Goal: Transaction & Acquisition: Purchase product/service

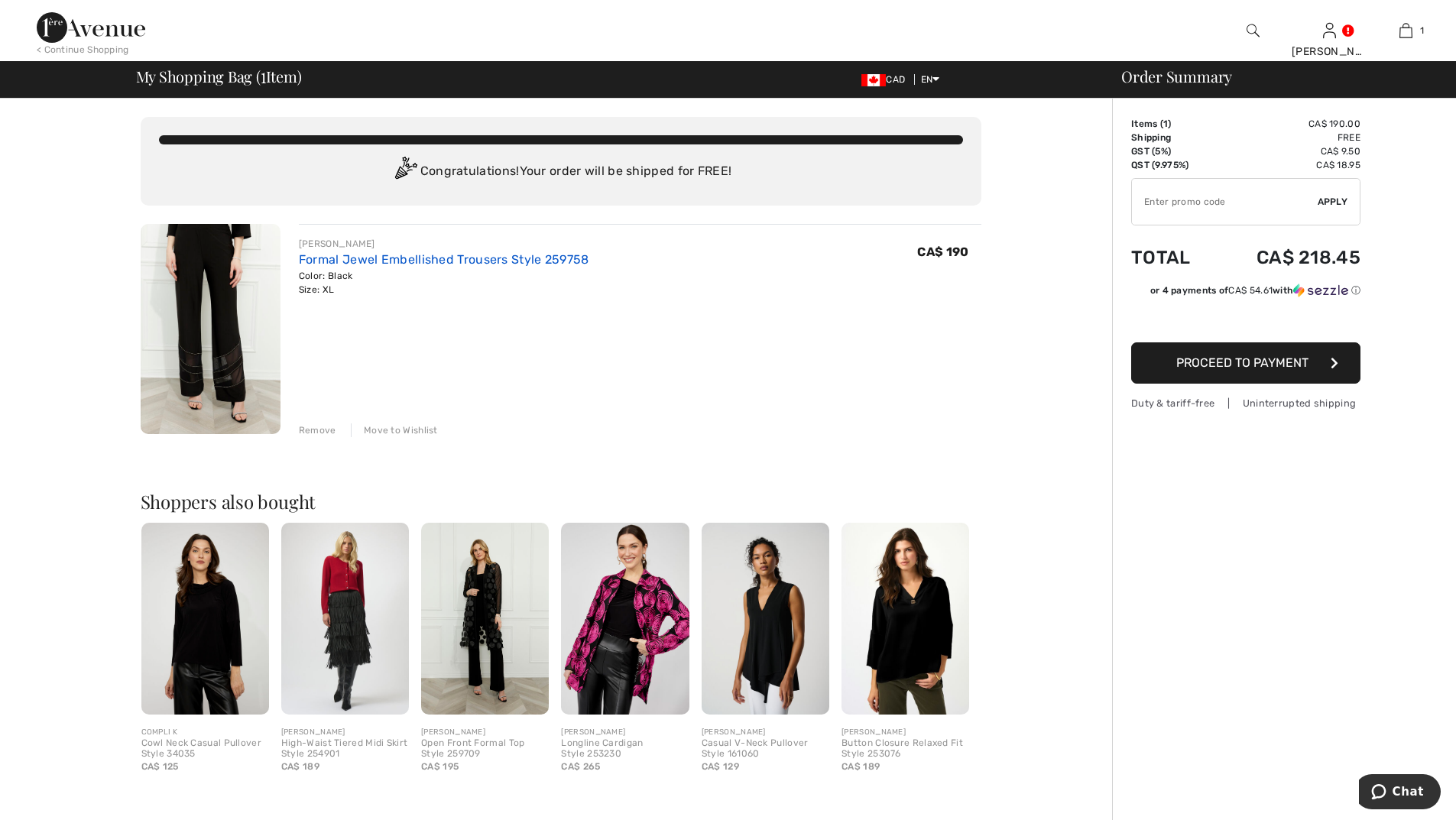
click at [322, 260] on link "Formal Jewel Embellished Trousers Style 259758" at bounding box center [444, 259] width 290 height 14
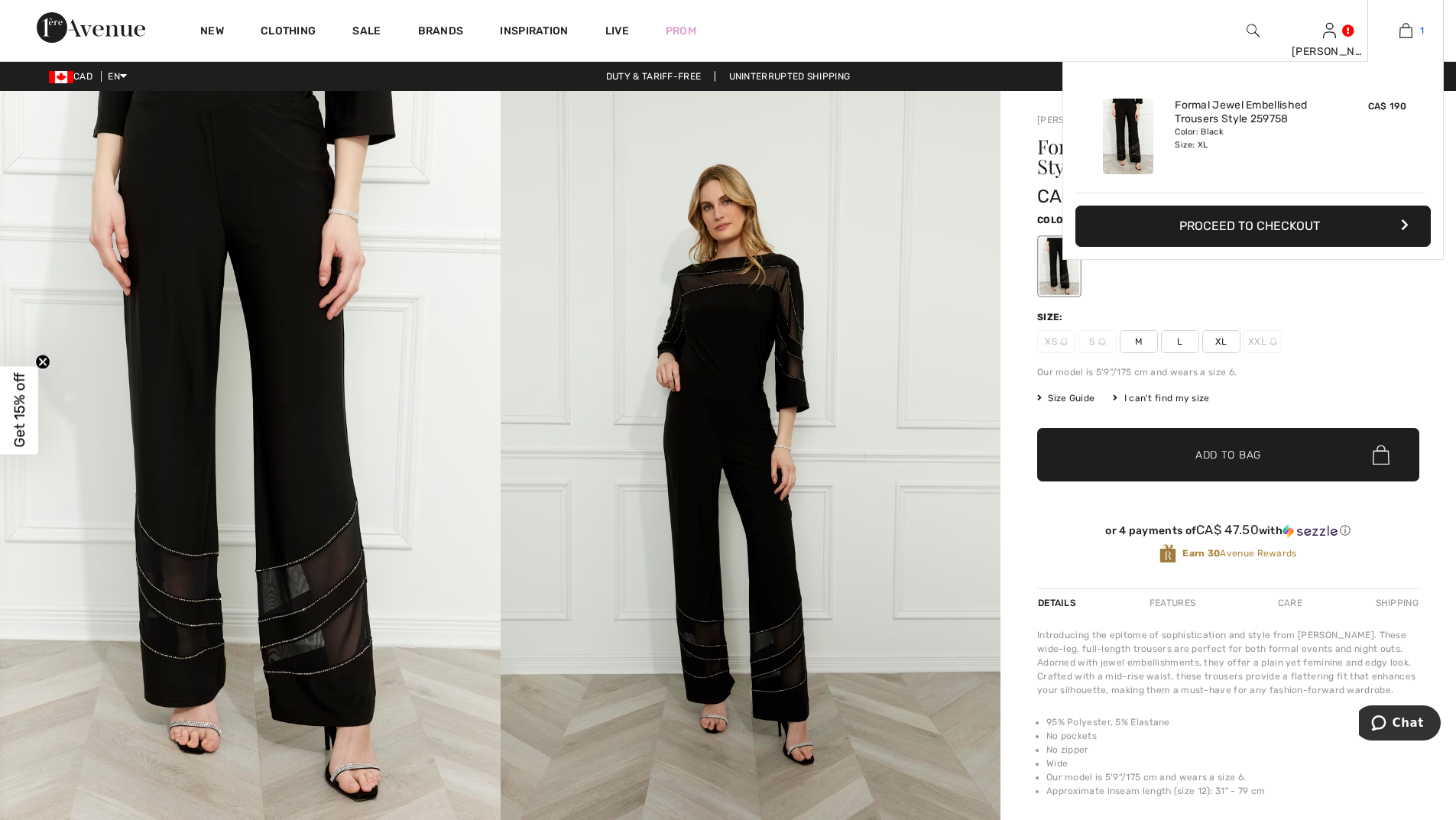
click at [1418, 29] on link "1" at bounding box center [1405, 31] width 75 height 18
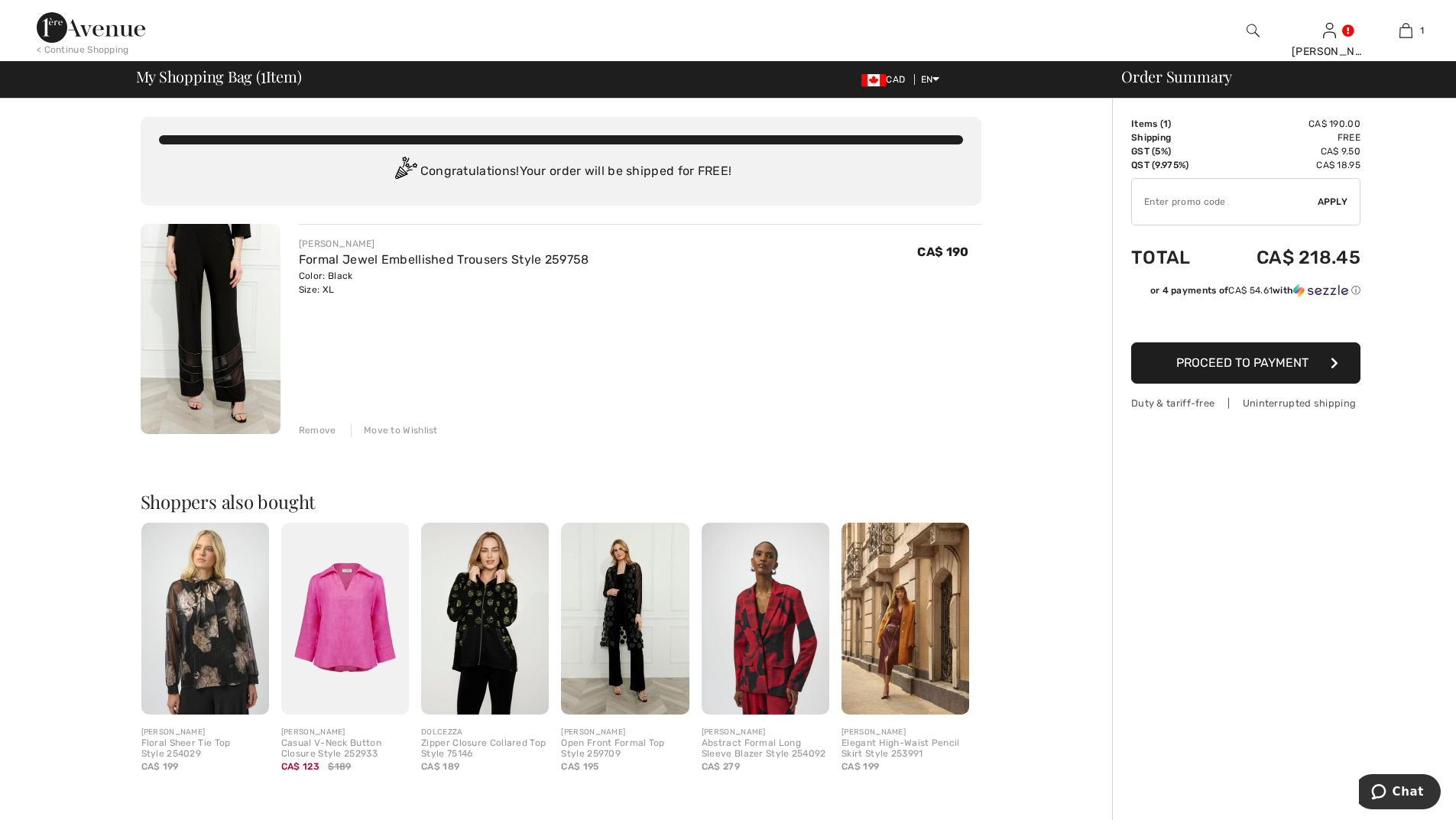
click at [316, 425] on div "Remove" at bounding box center [317, 430] width 38 height 13
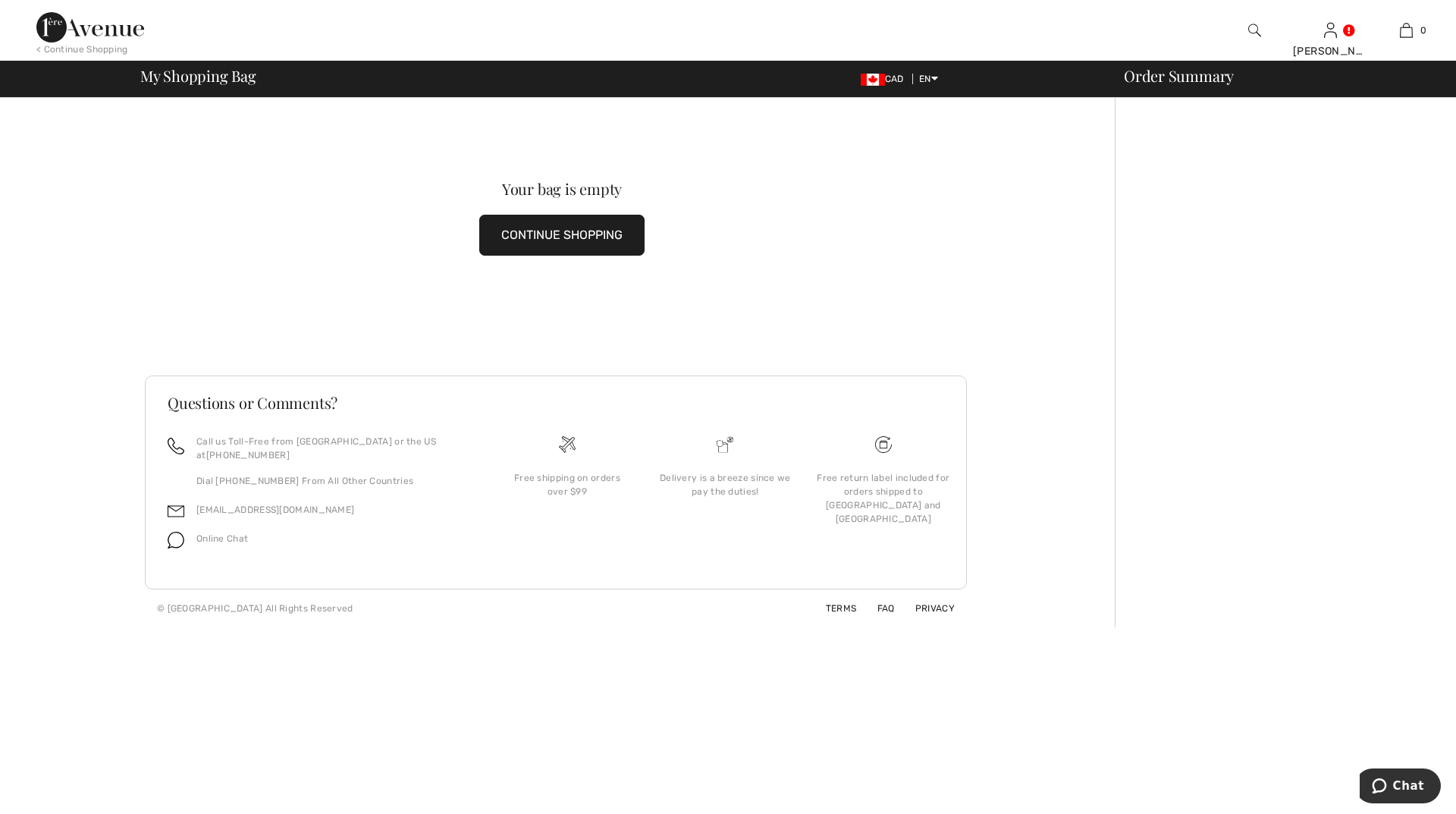
click at [83, 24] on img at bounding box center [90, 27] width 108 height 31
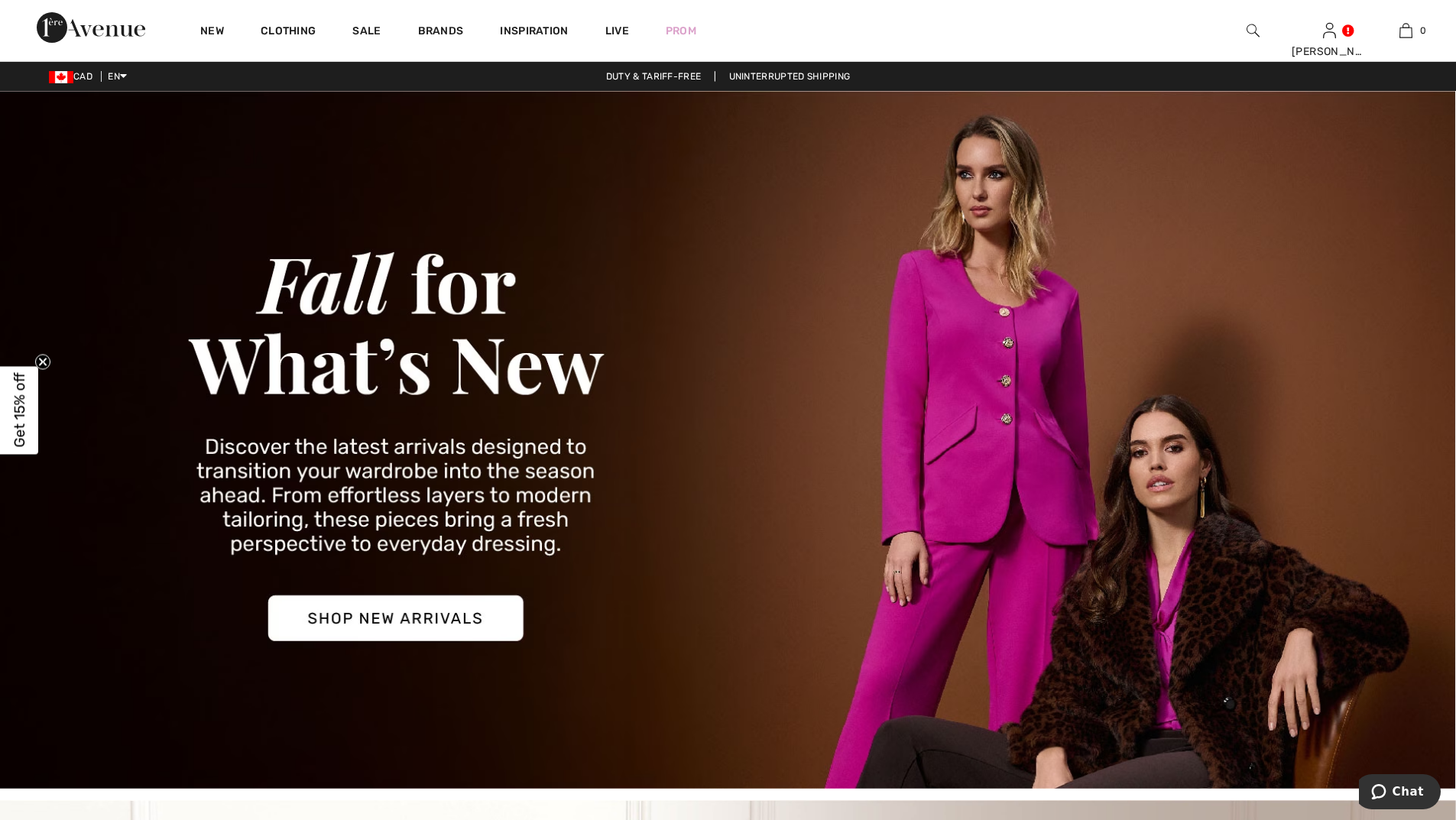
click at [431, 609] on img at bounding box center [728, 440] width 1456 height 697
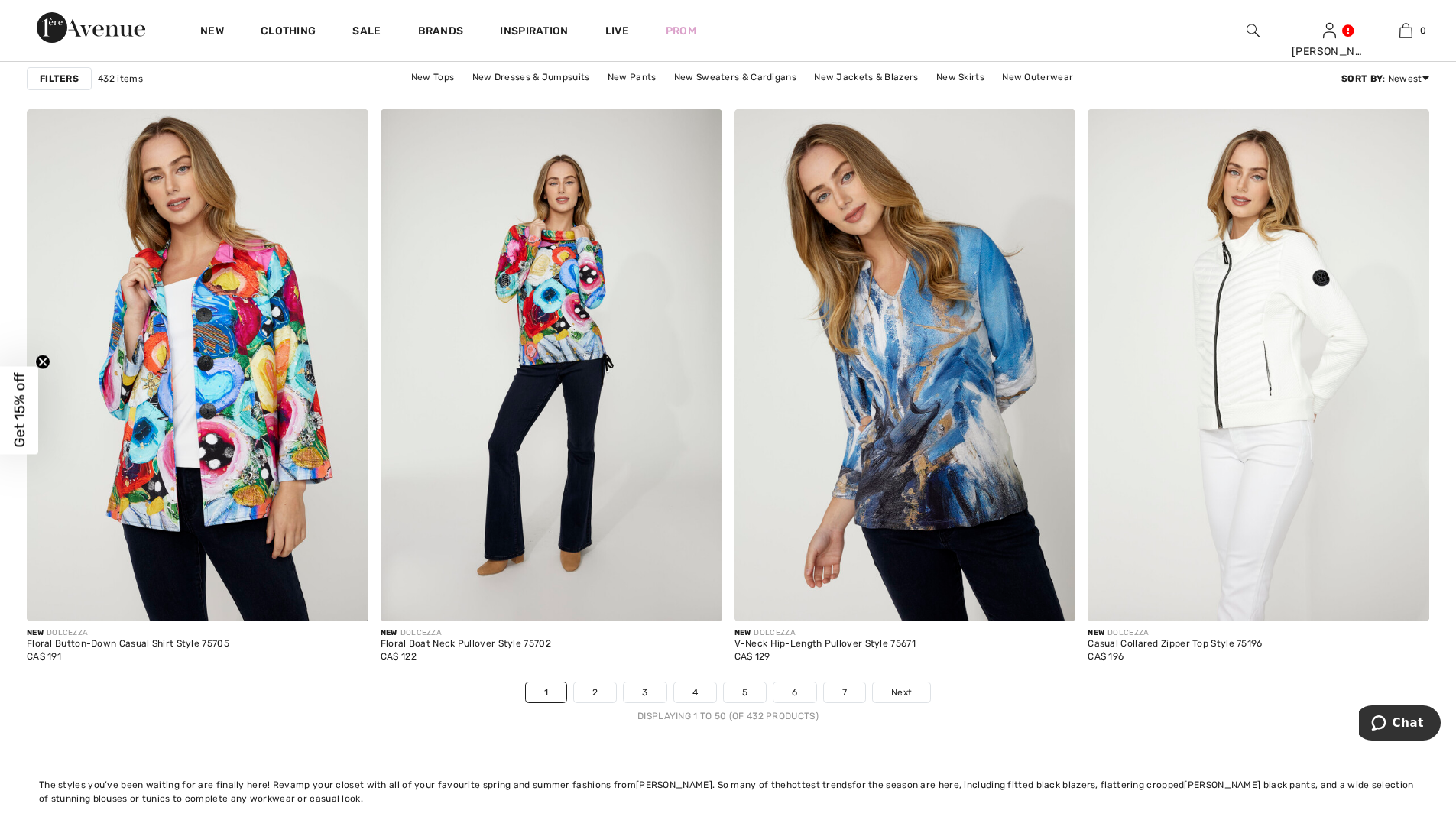
scroll to position [8557, 0]
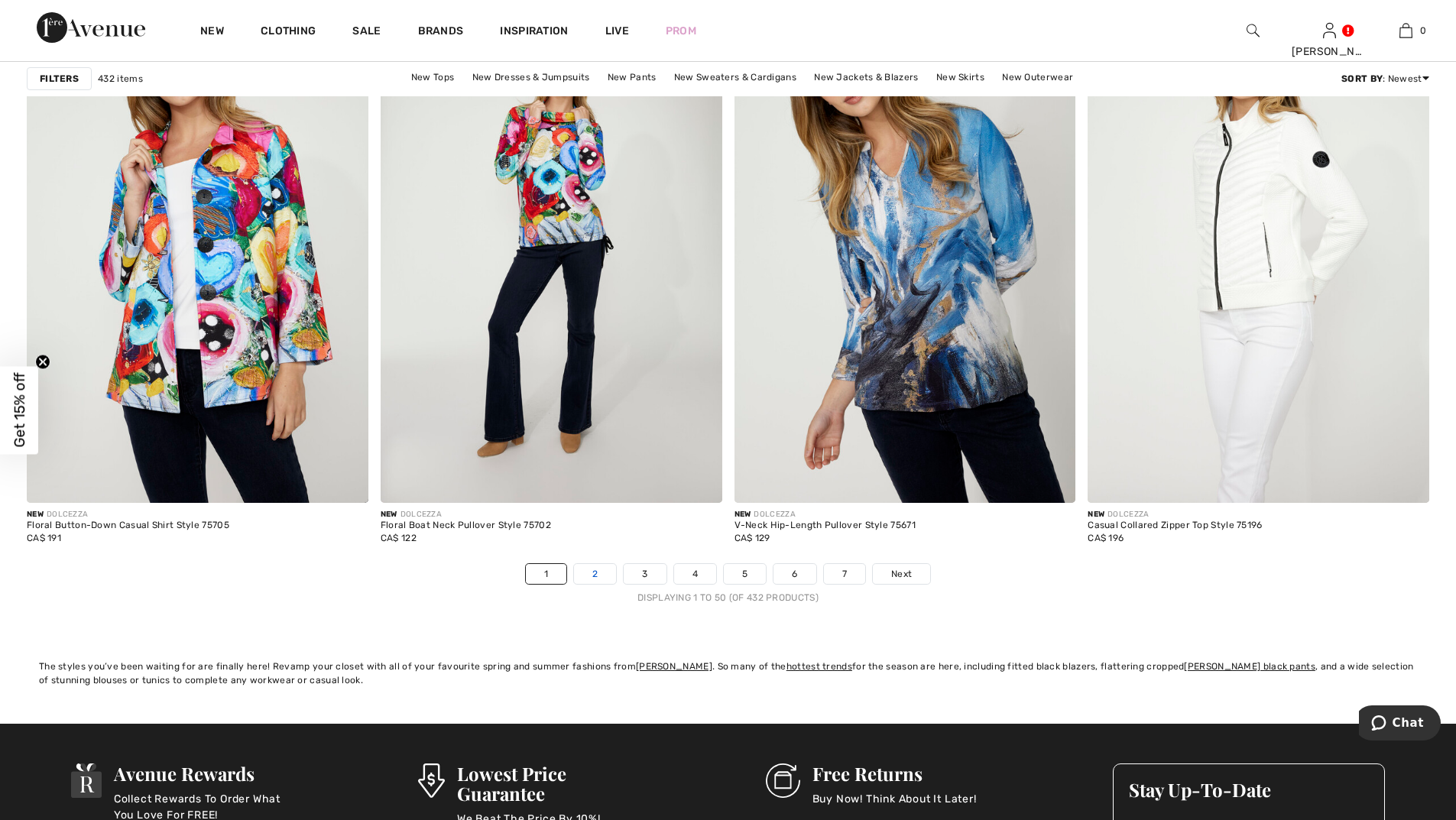
click at [602, 575] on link "2" at bounding box center [595, 574] width 42 height 20
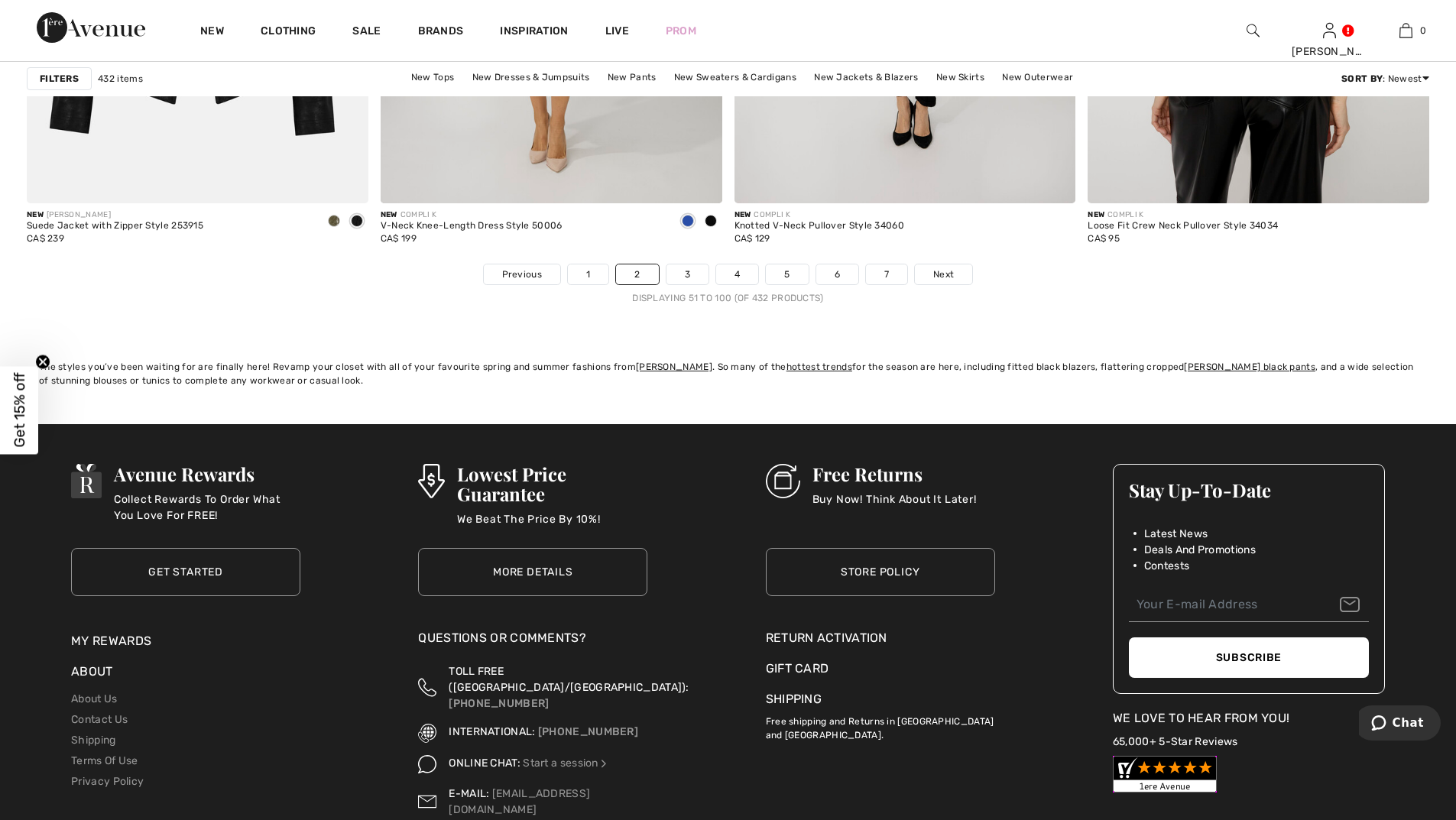
scroll to position [8863, 0]
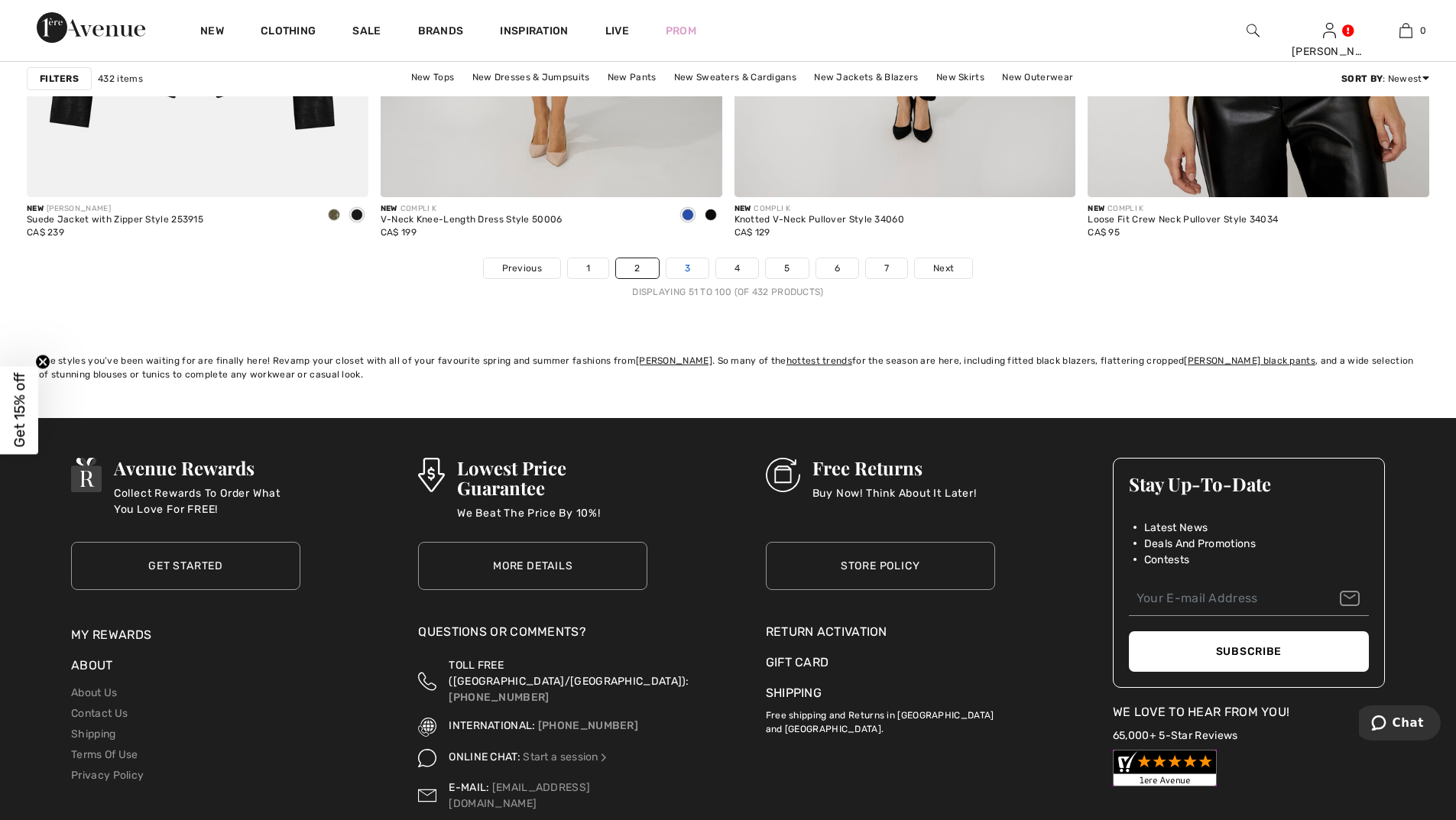
click at [687, 259] on link "3" at bounding box center [688, 269] width 42 height 20
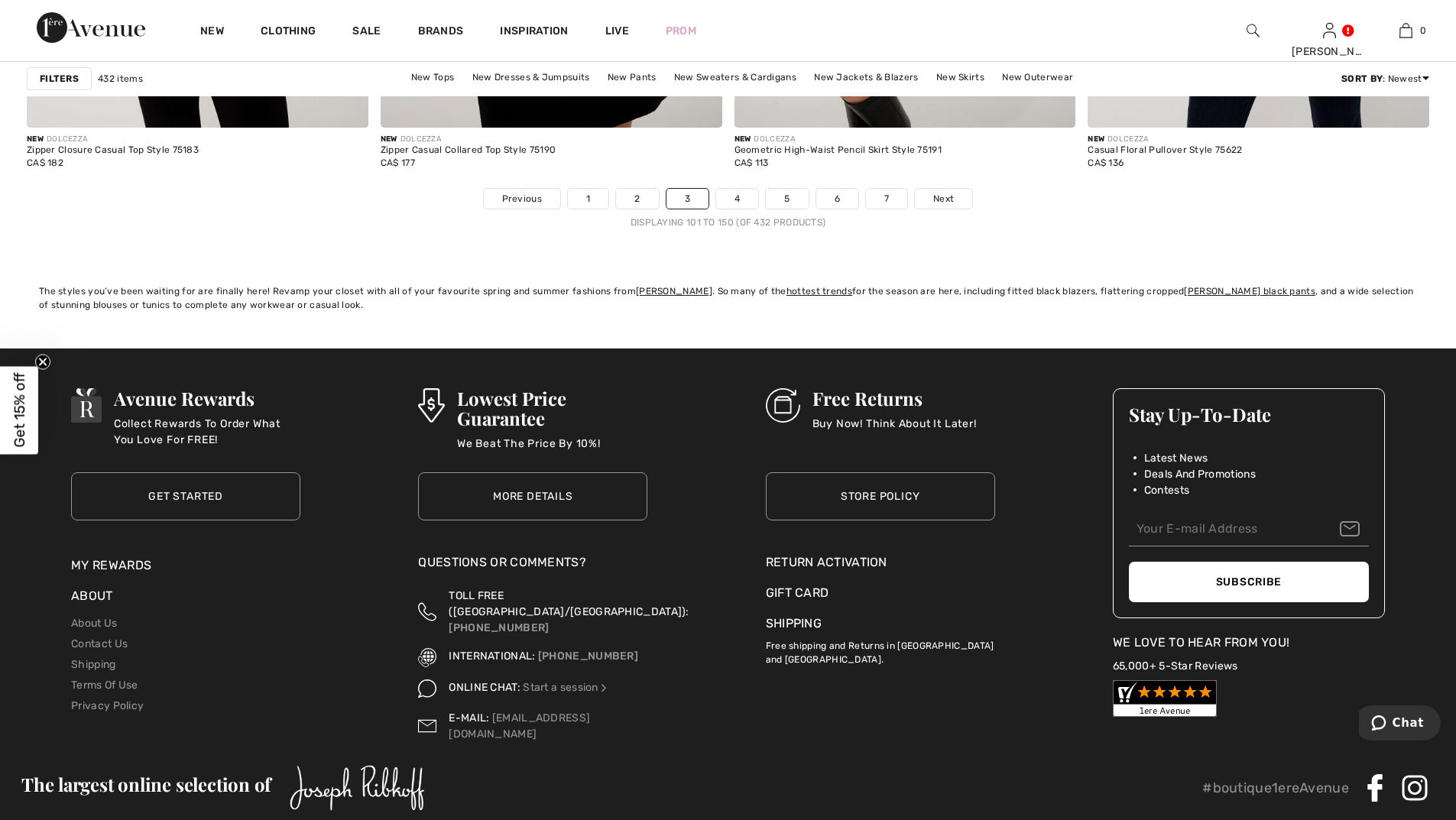
scroll to position [9002, 0]
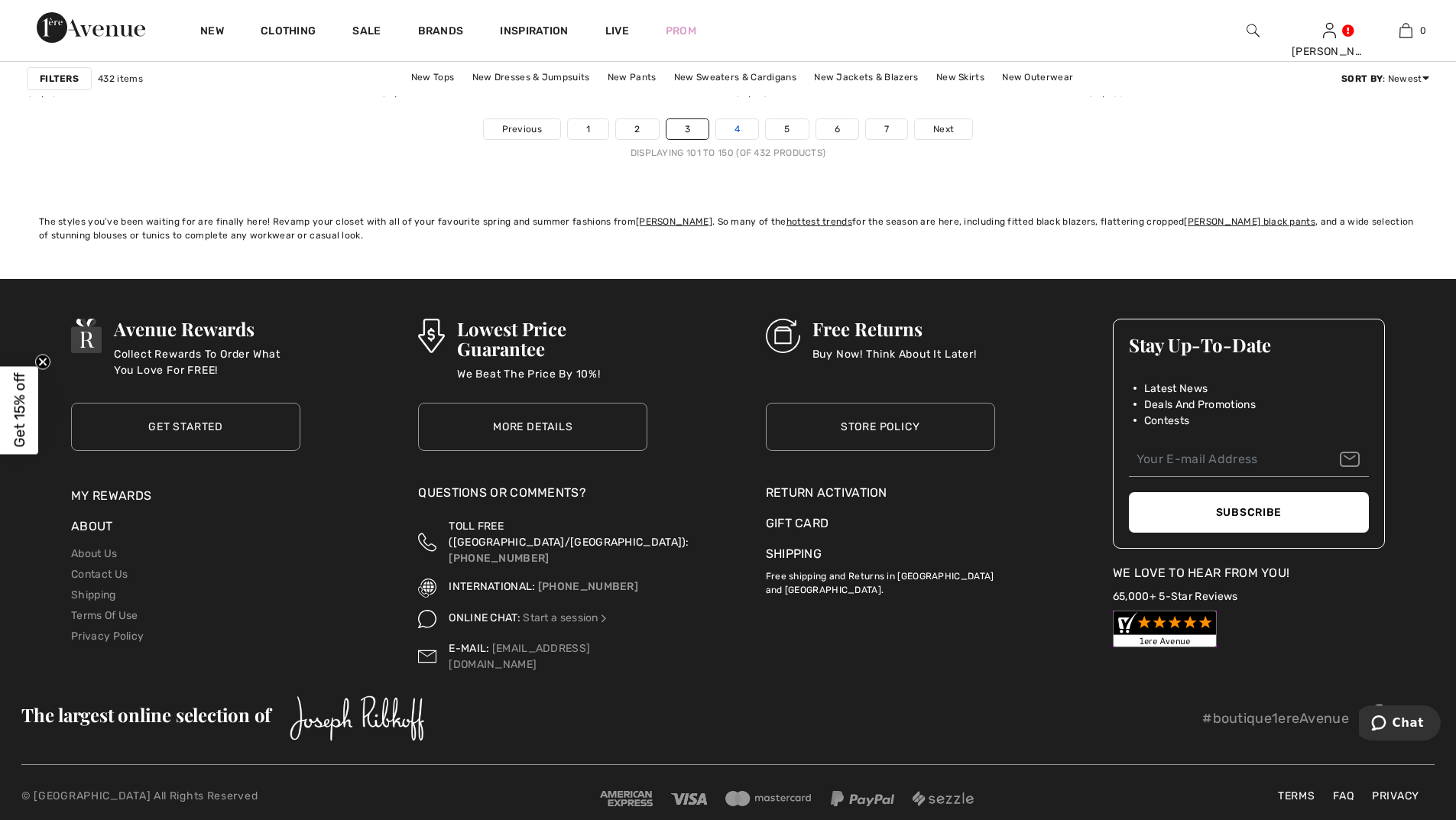
click at [734, 126] on link "4" at bounding box center [737, 129] width 42 height 20
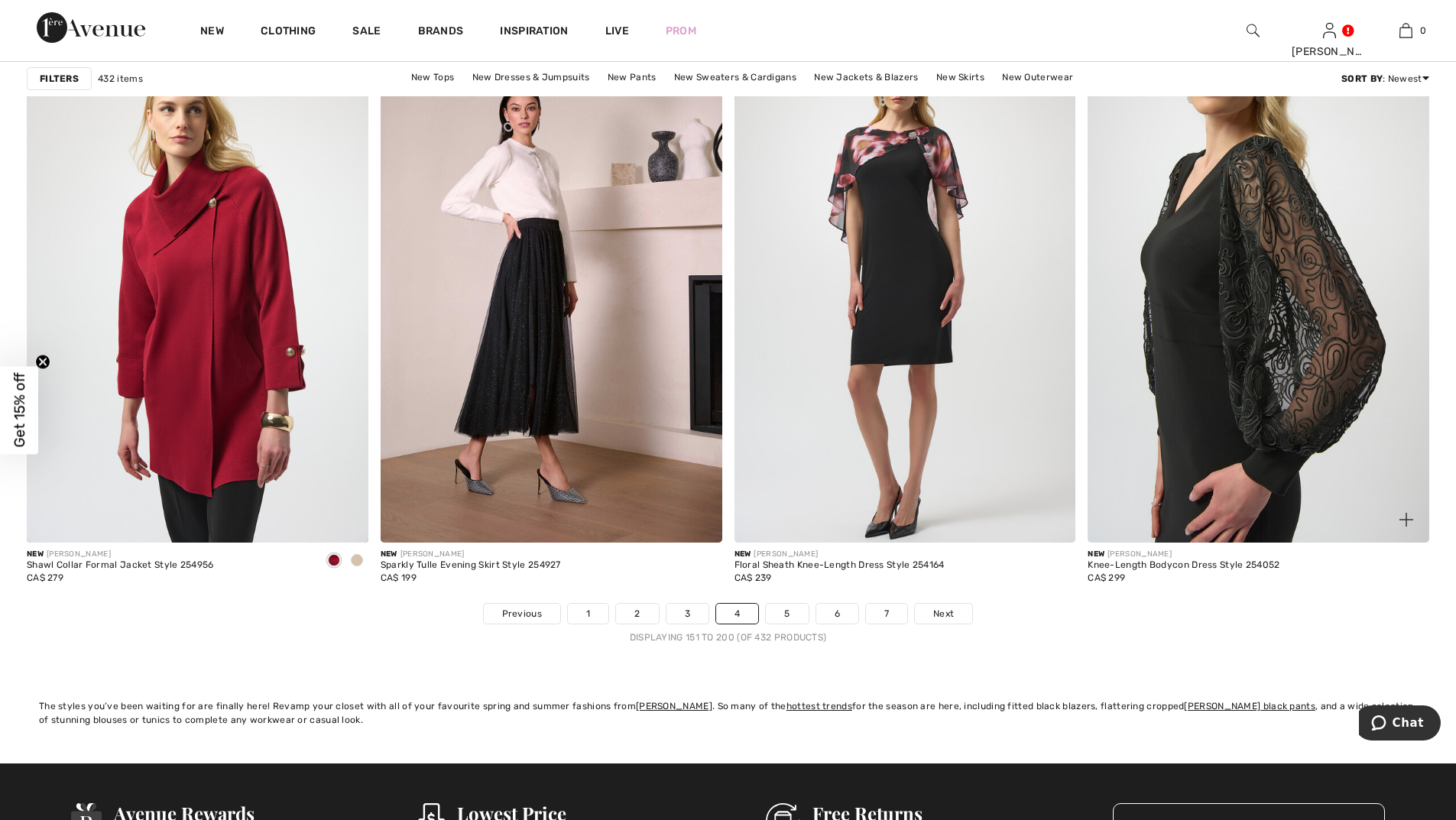
scroll to position [8634, 0]
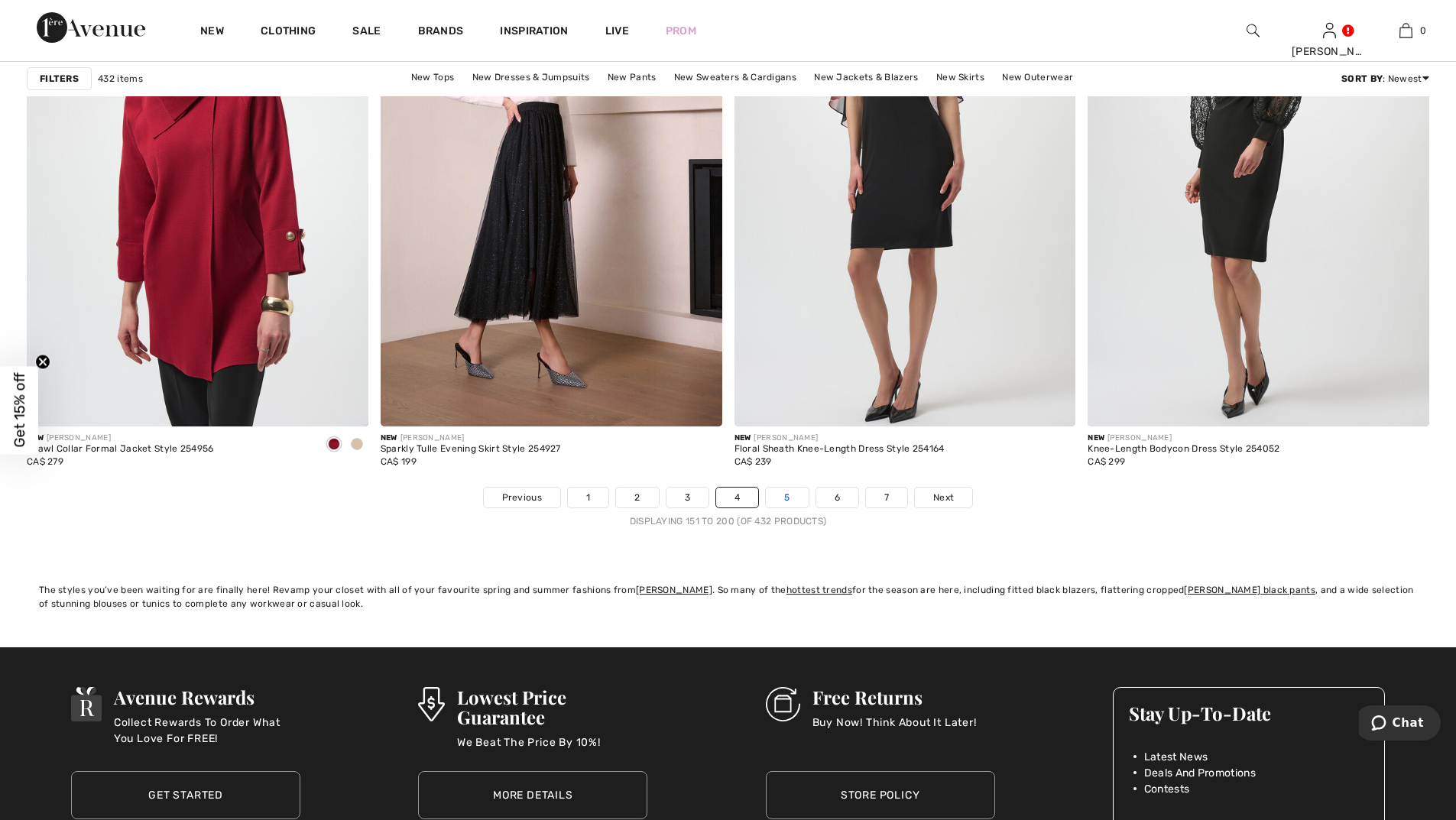
click at [790, 496] on link "5" at bounding box center [787, 497] width 42 height 20
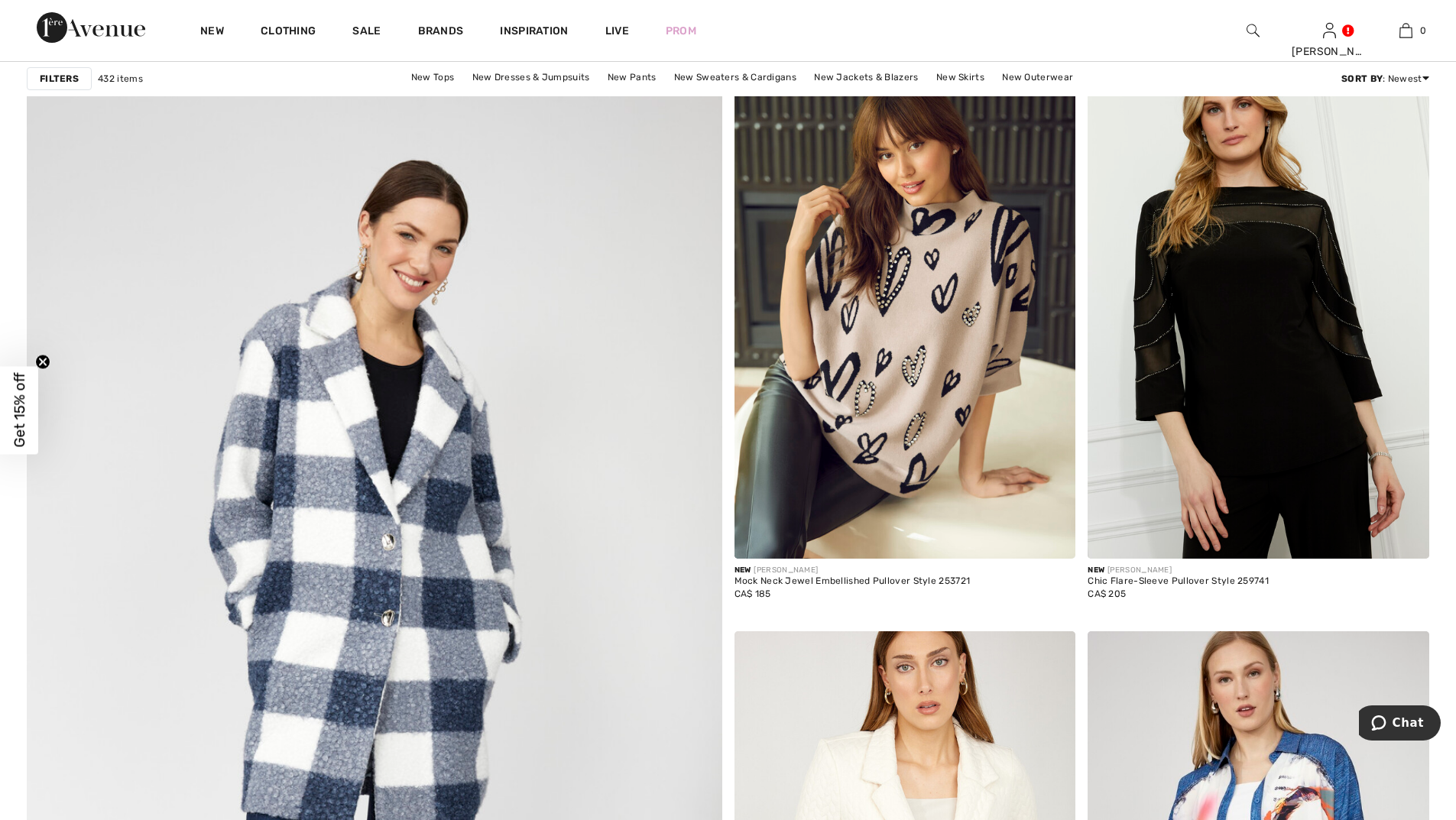
scroll to position [4661, 0]
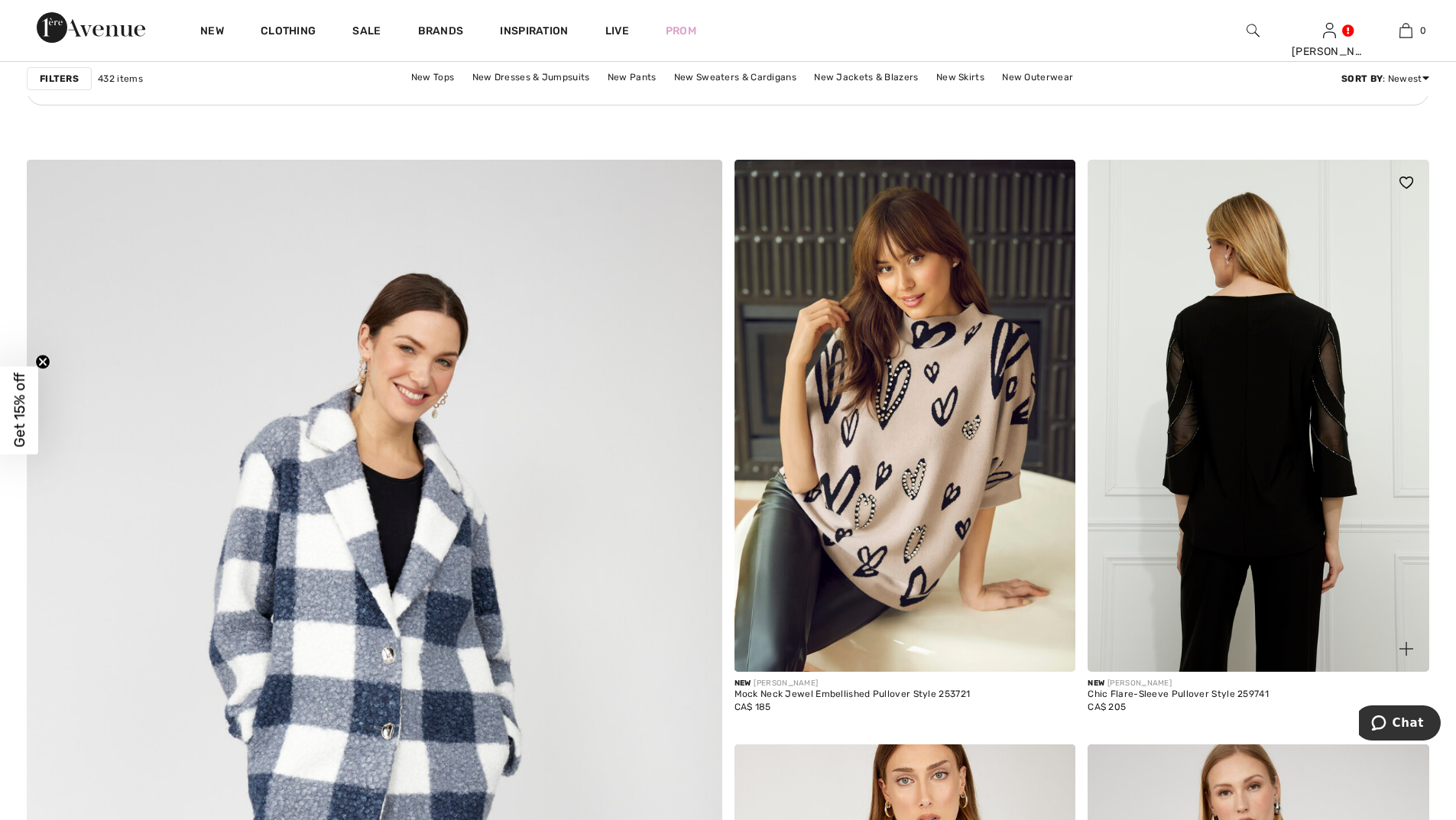
click at [1246, 351] on img at bounding box center [1257, 415] width 341 height 512
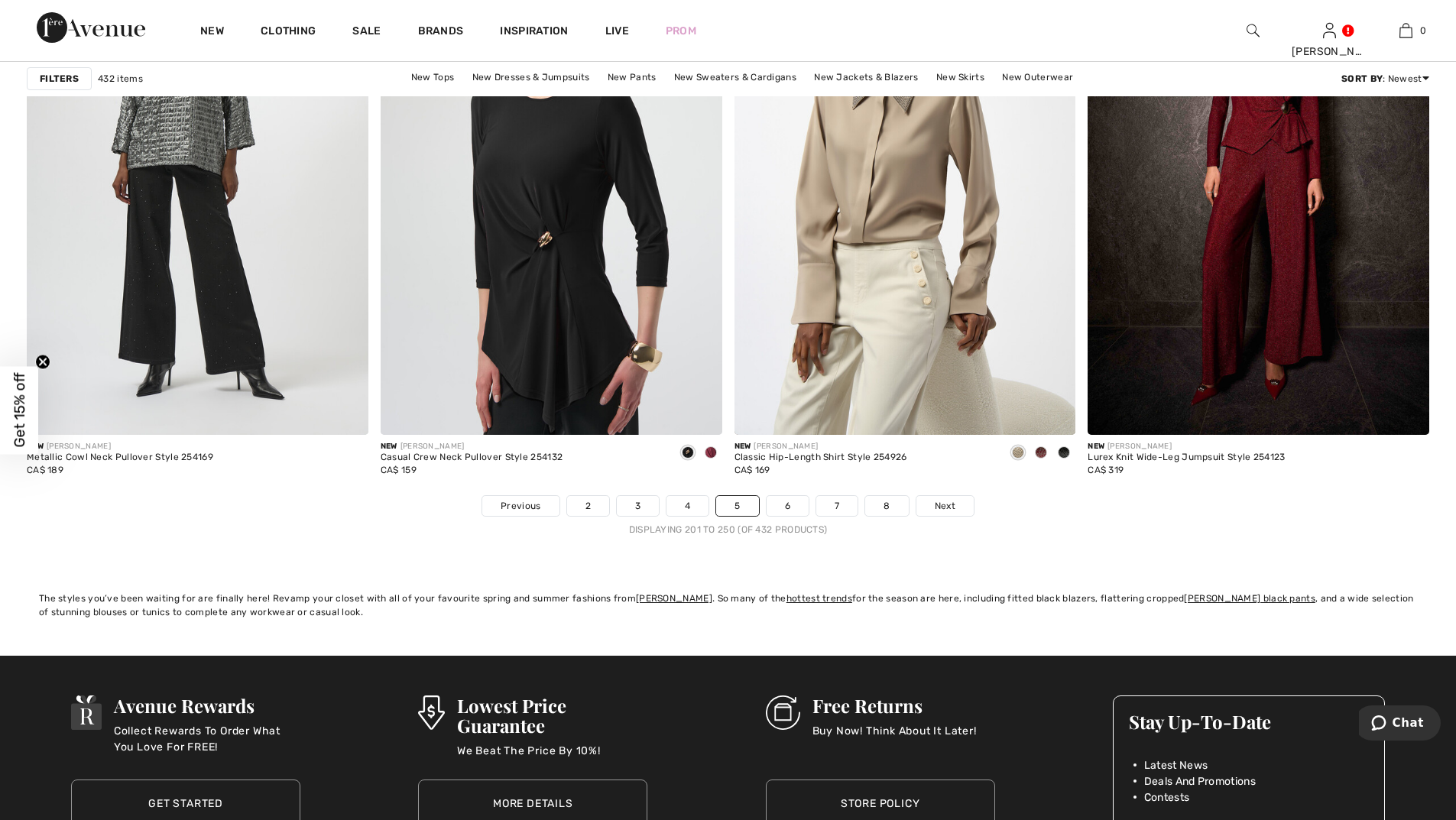
scroll to position [8710, 0]
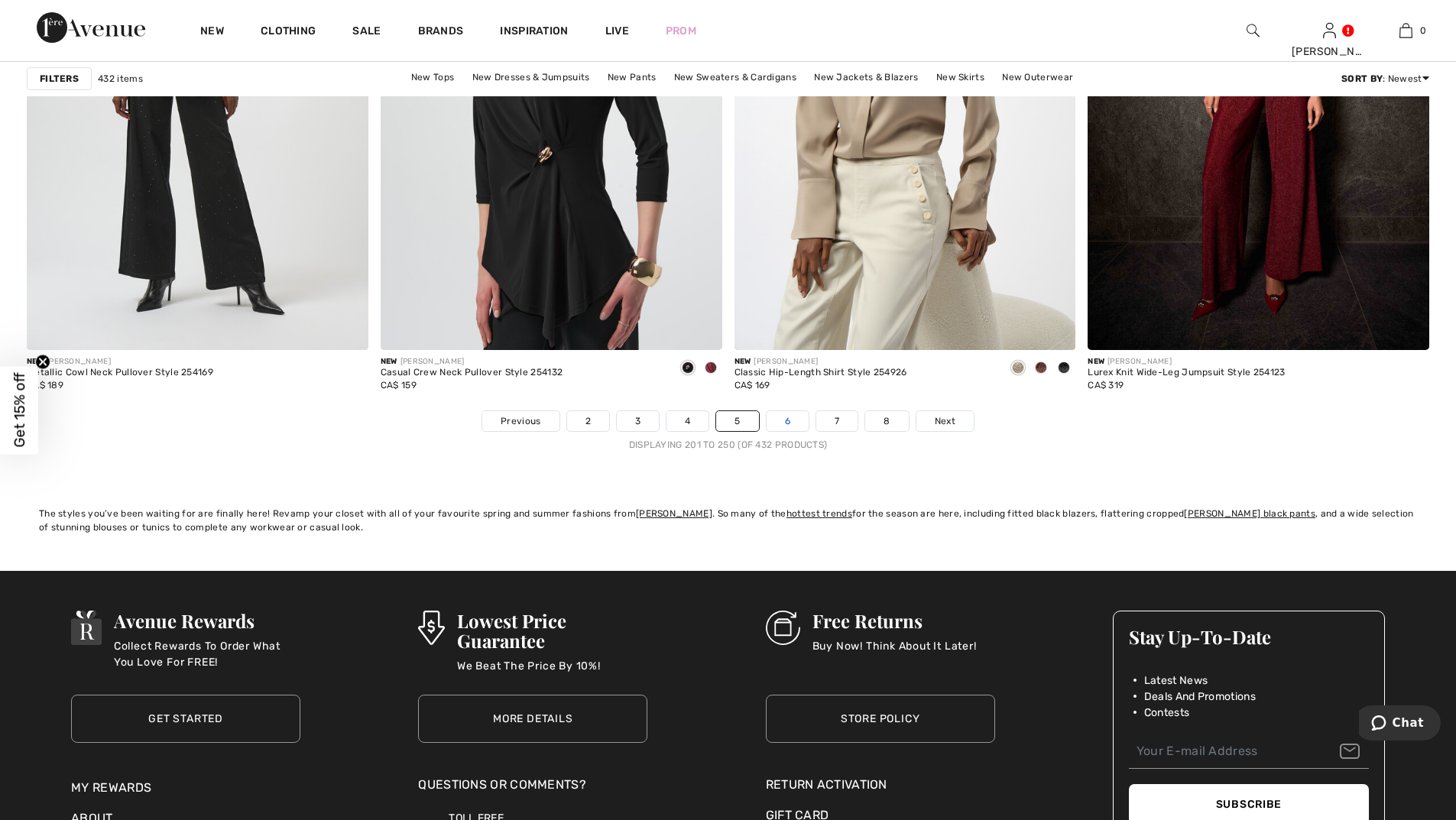
click at [785, 417] on link "6" at bounding box center [788, 421] width 42 height 20
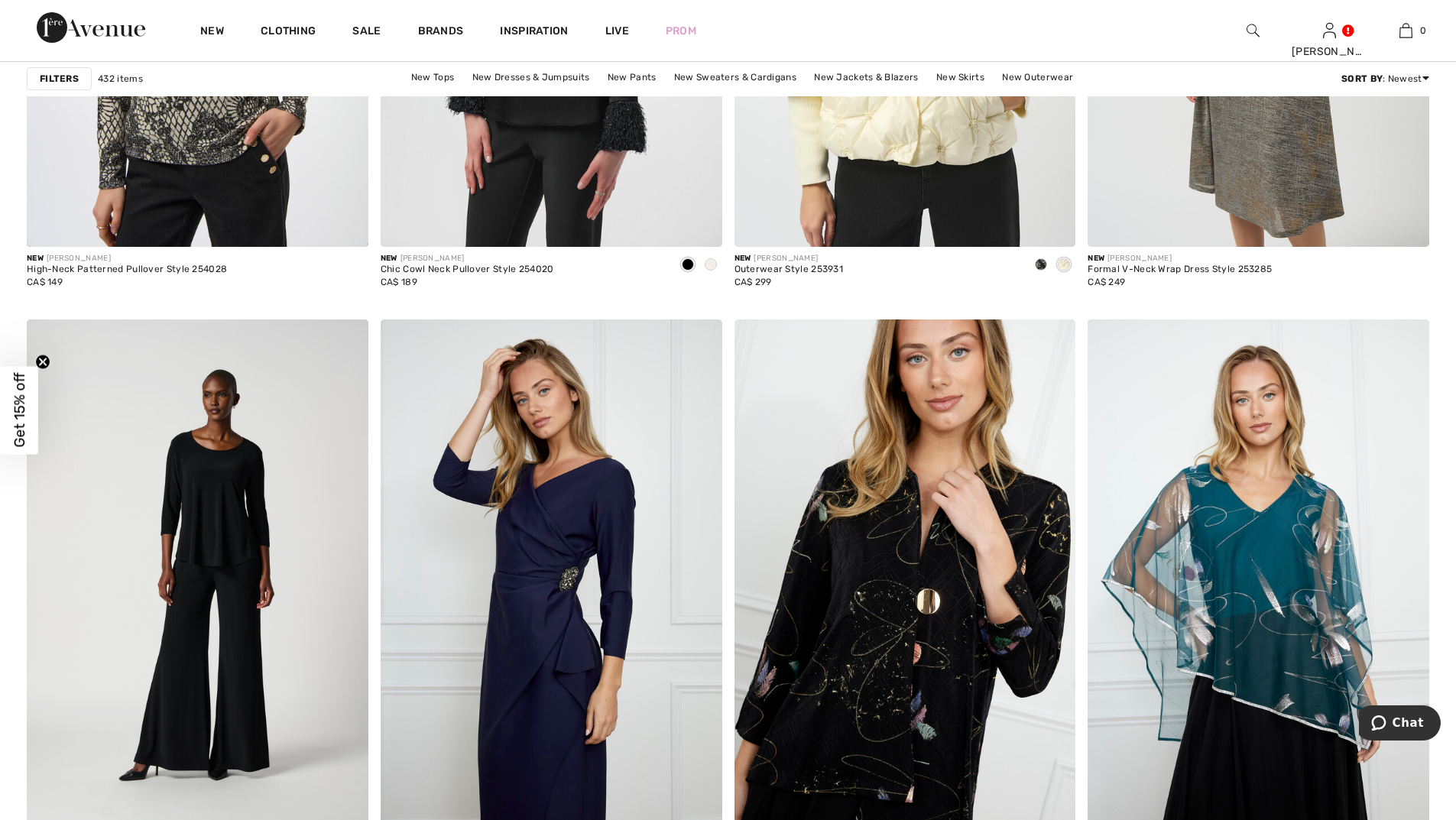
scroll to position [1986, 0]
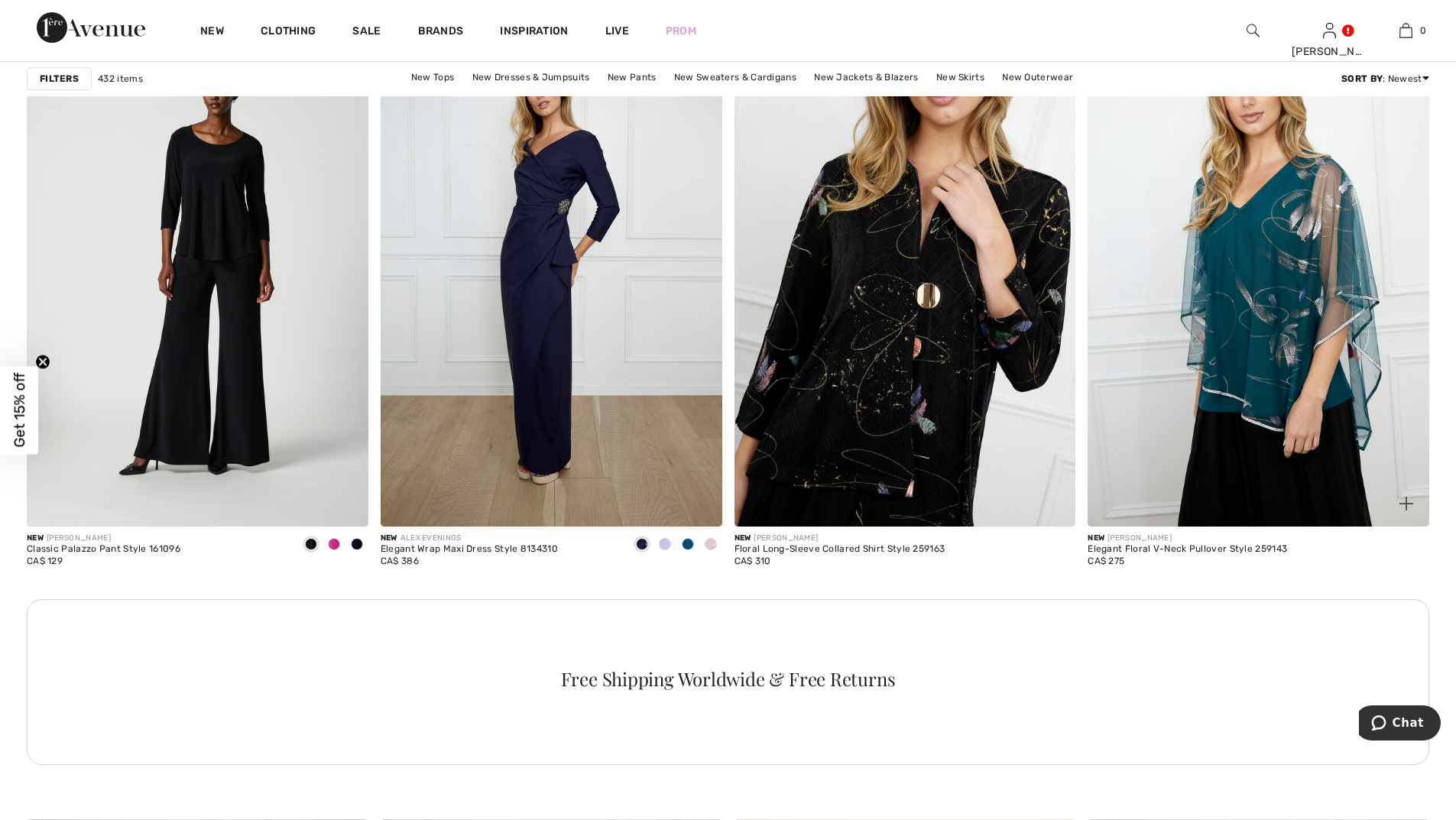
click at [1272, 341] on img at bounding box center [1257, 269] width 341 height 512
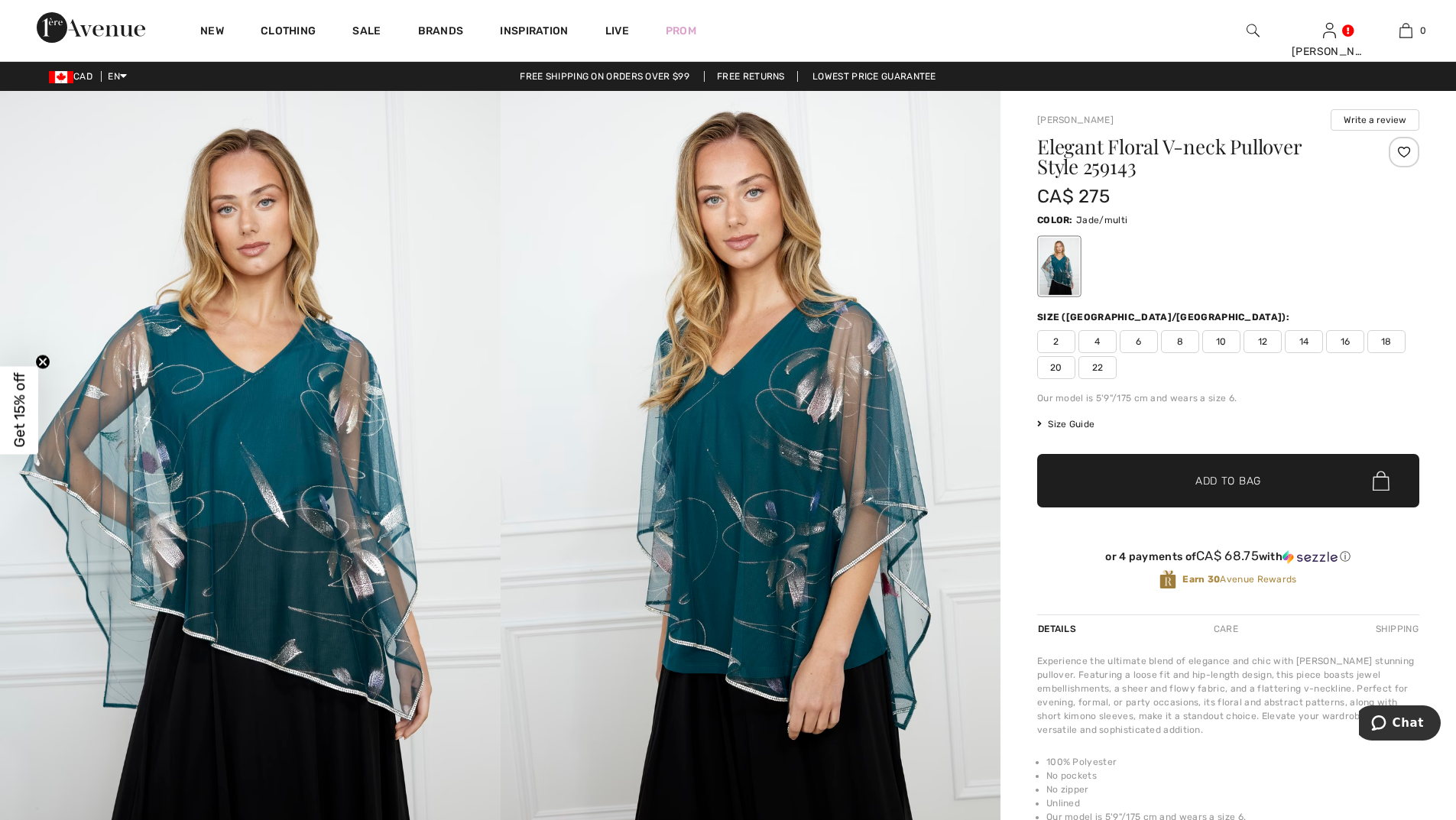
click at [1353, 338] on span "16" at bounding box center [1345, 341] width 38 height 23
click at [1202, 494] on span "✔ Added to Bag Add to Bag" at bounding box center [1228, 480] width 382 height 53
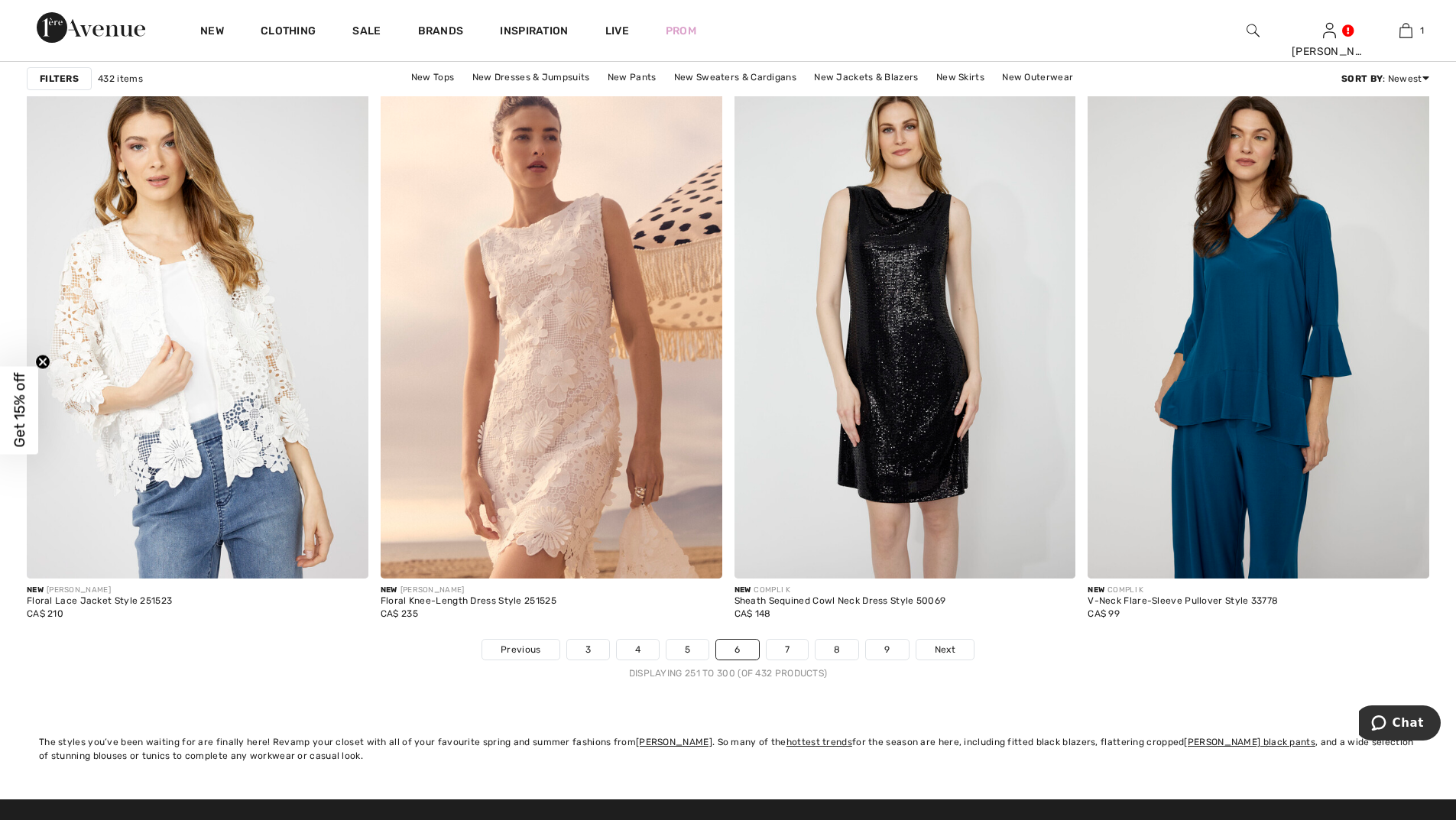
scroll to position [8786, 0]
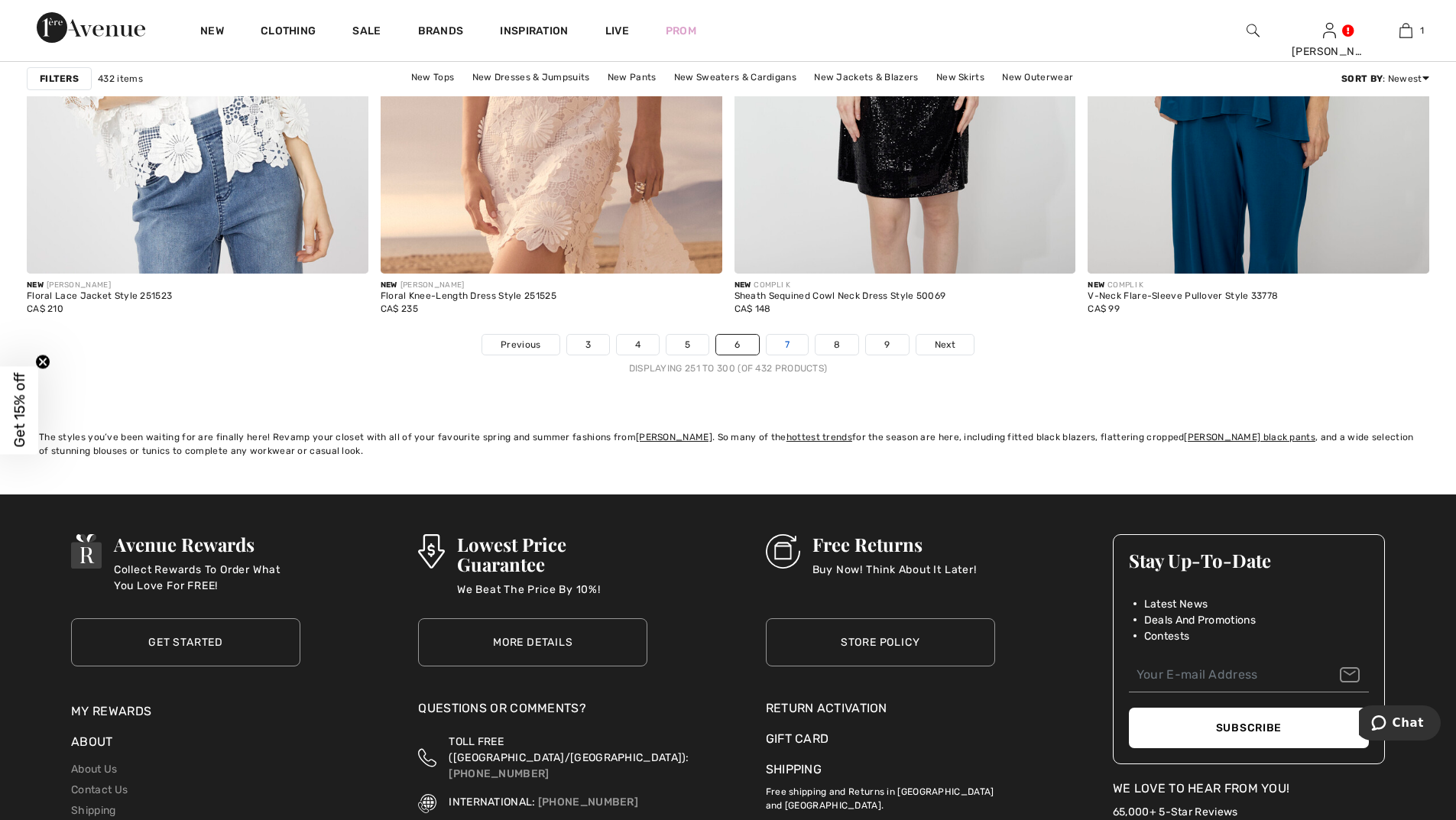
click at [790, 344] on link "7" at bounding box center [787, 345] width 41 height 20
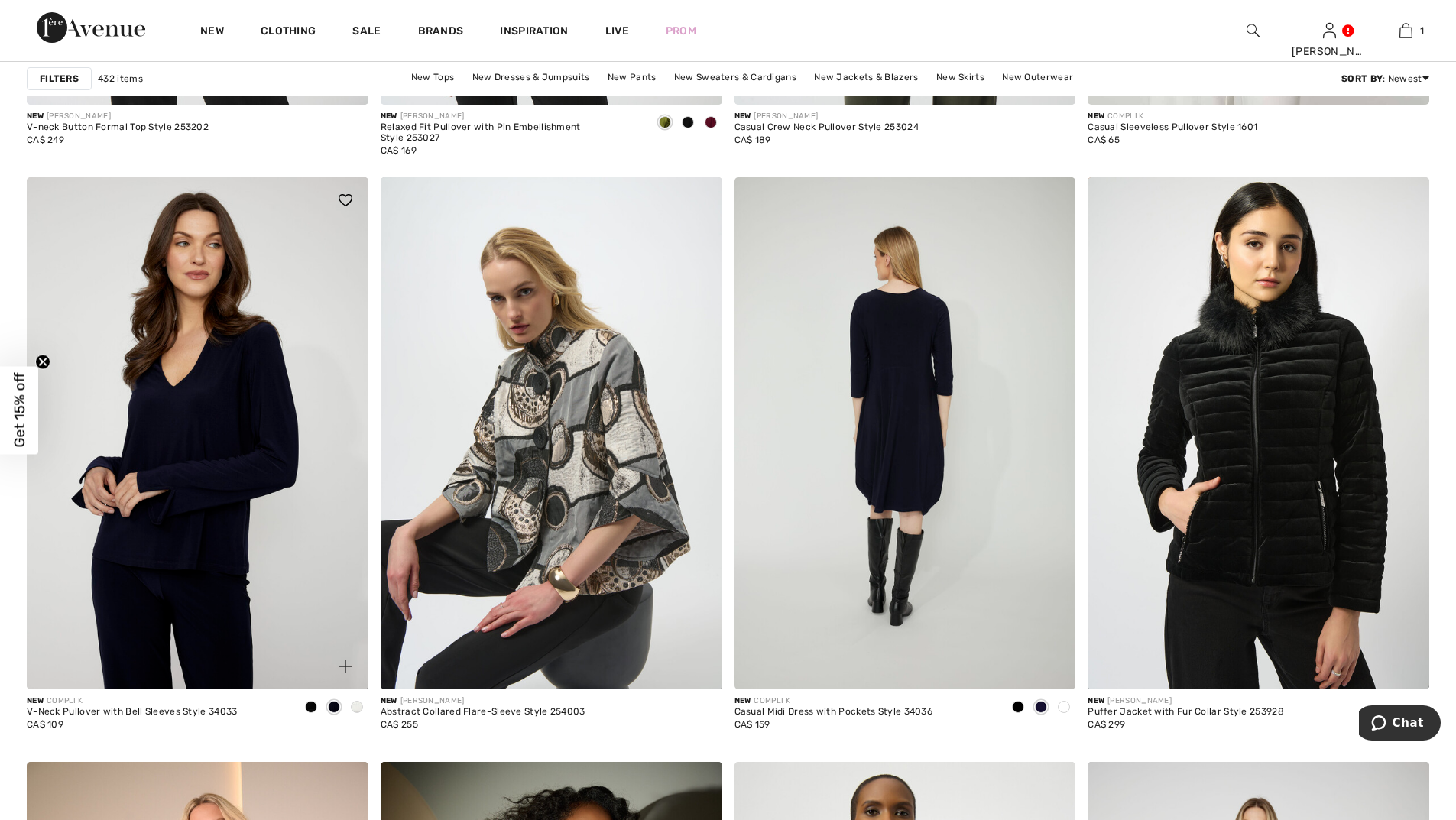
scroll to position [7870, 0]
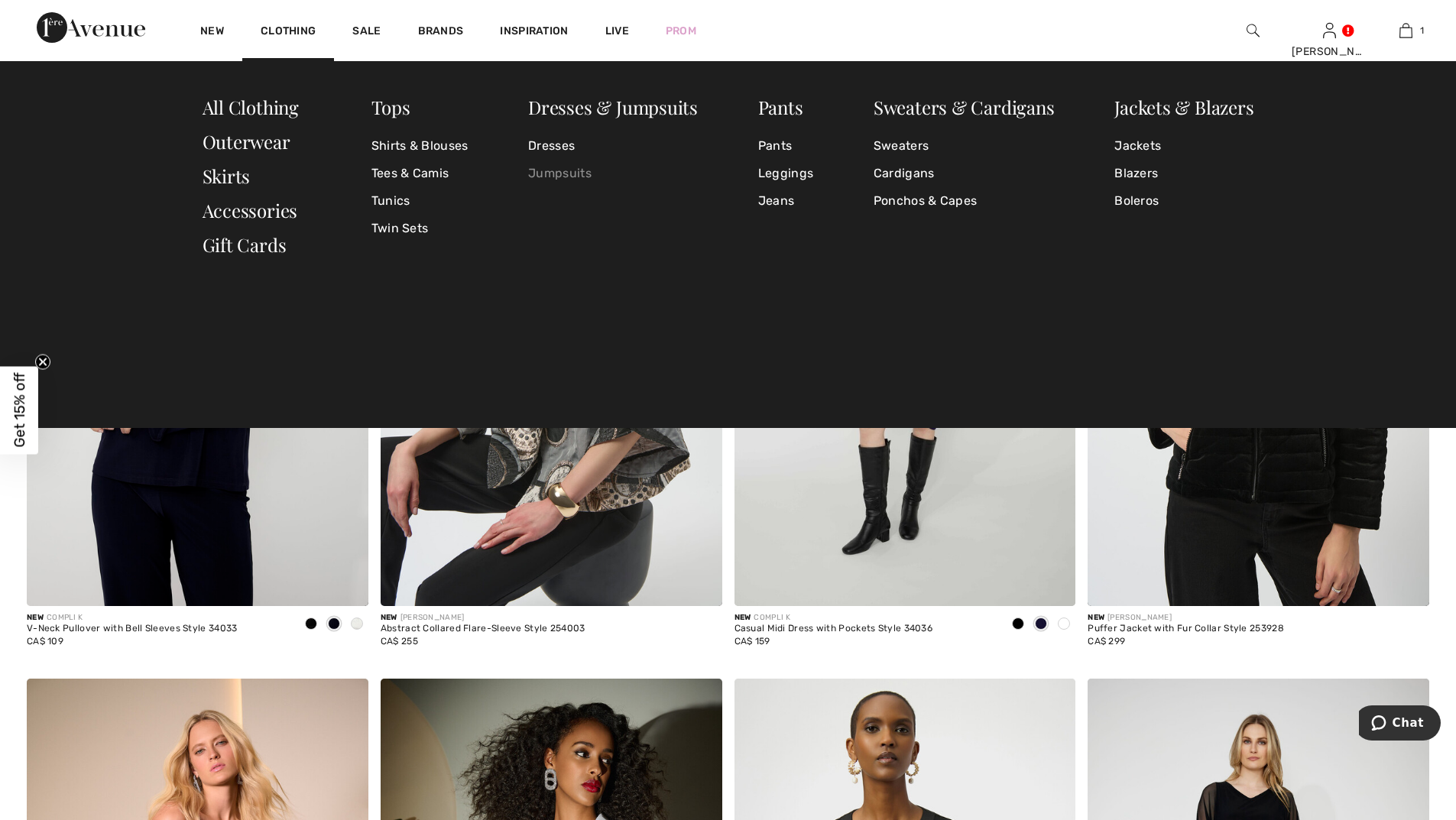
click at [562, 174] on link "Jumpsuits" at bounding box center [612, 173] width 169 height 28
click at [572, 176] on link "Jumpsuits" at bounding box center [612, 173] width 169 height 28
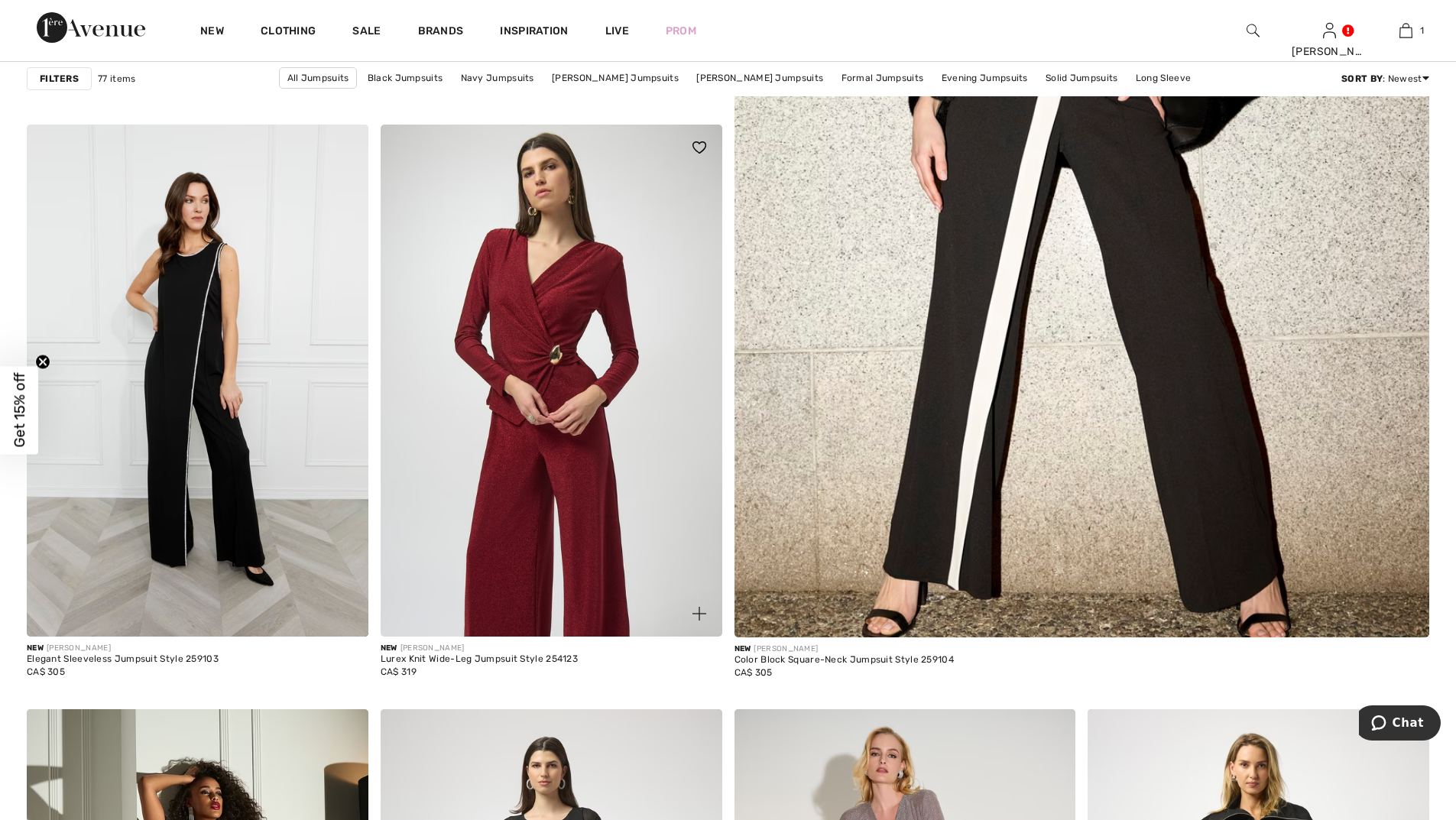
scroll to position [917, 0]
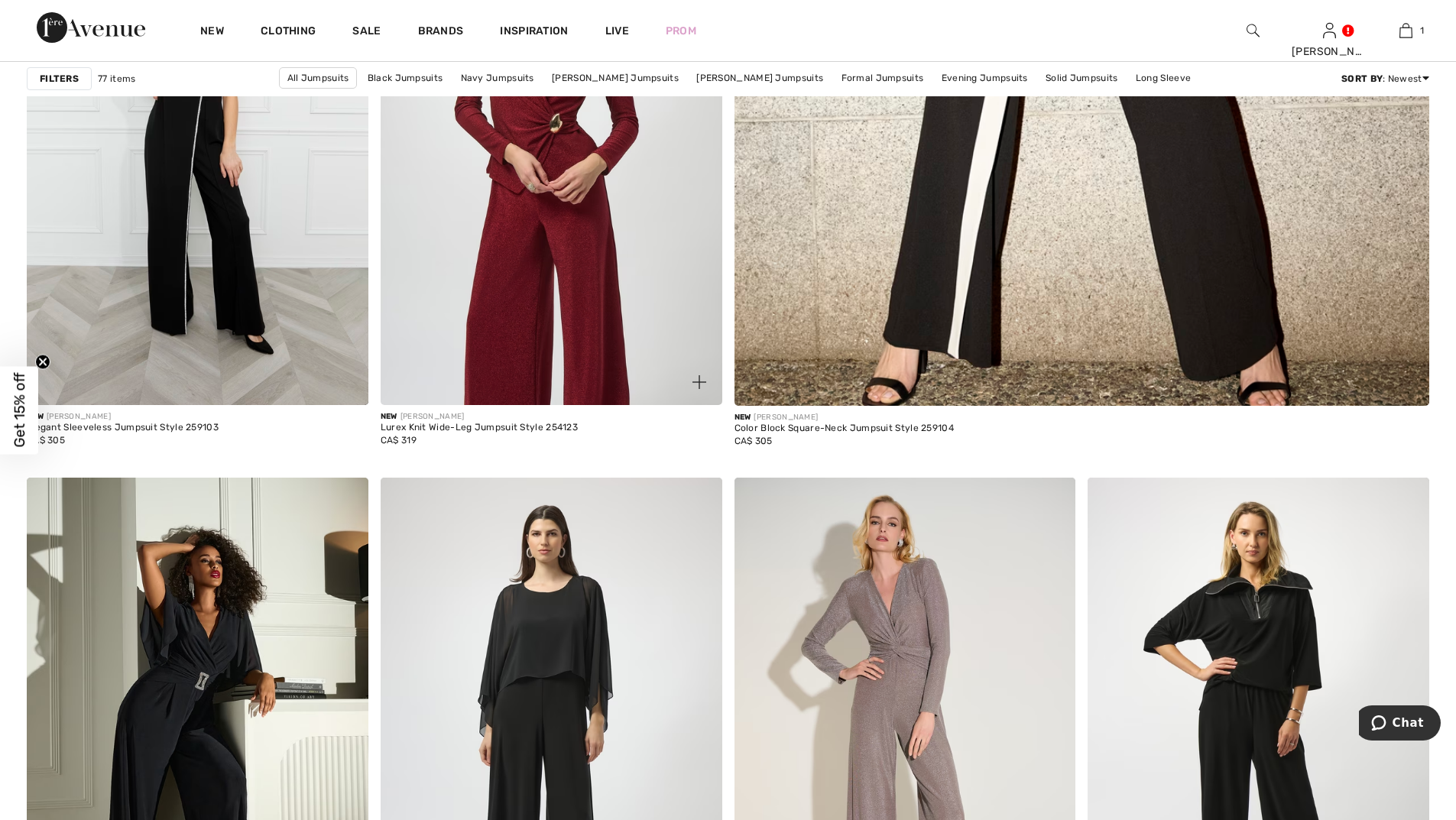
click at [587, 263] on img at bounding box center [551, 149] width 341 height 512
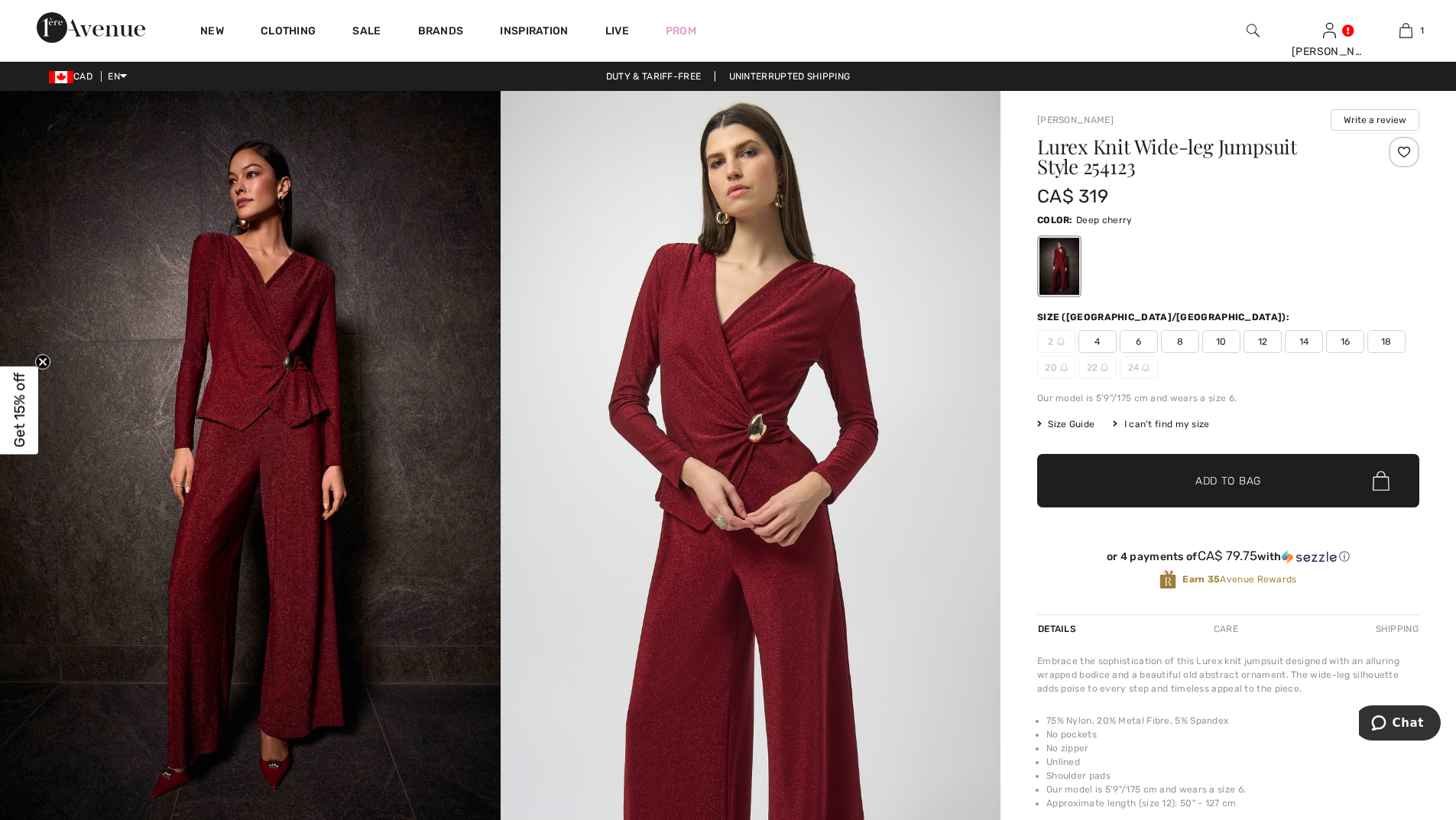
click at [1351, 339] on span "16" at bounding box center [1345, 341] width 38 height 23
click at [1212, 486] on span "Add to Bag" at bounding box center [1227, 480] width 66 height 16
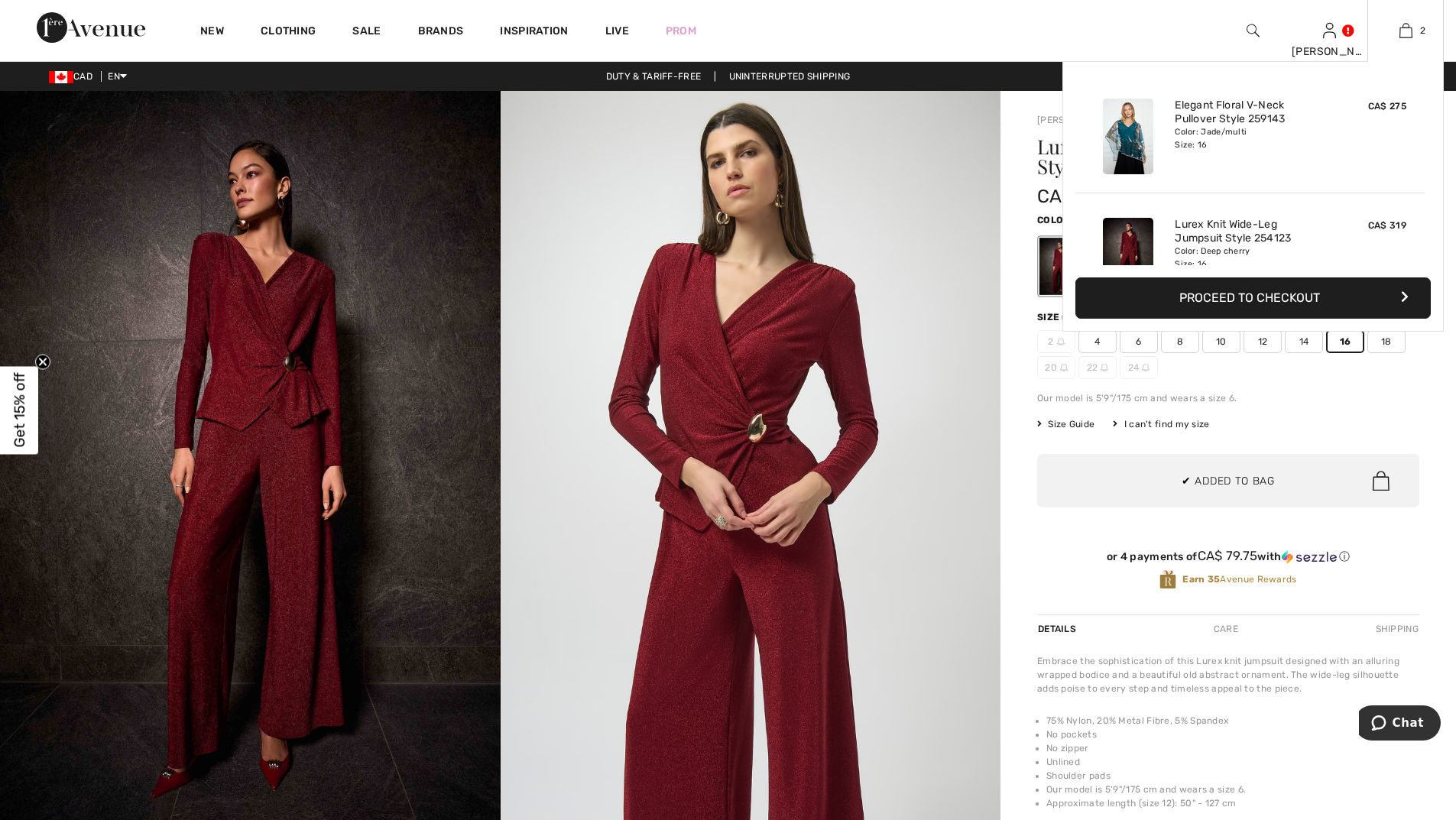
scroll to position [48, 0]
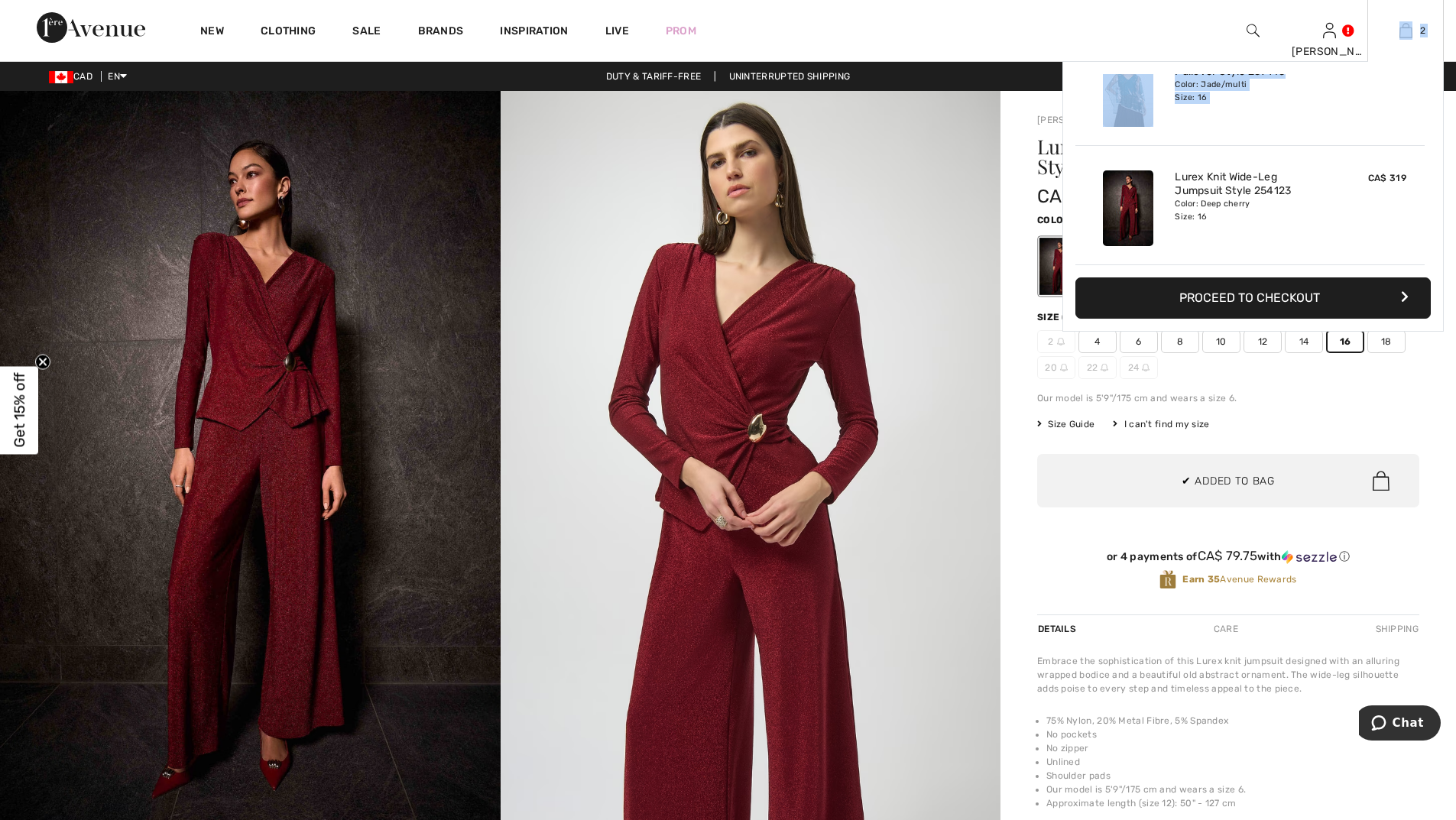
drag, startPoint x: 1423, startPoint y: 129, endPoint x: 1430, endPoint y: 55, distance: 74.3
click at [1430, 55] on div "2 Added to Bag Frank Lyman Elegant Floral V-neck Pullover Style 259143 CA$ 275 …" at bounding box center [1406, 30] width 77 height 61
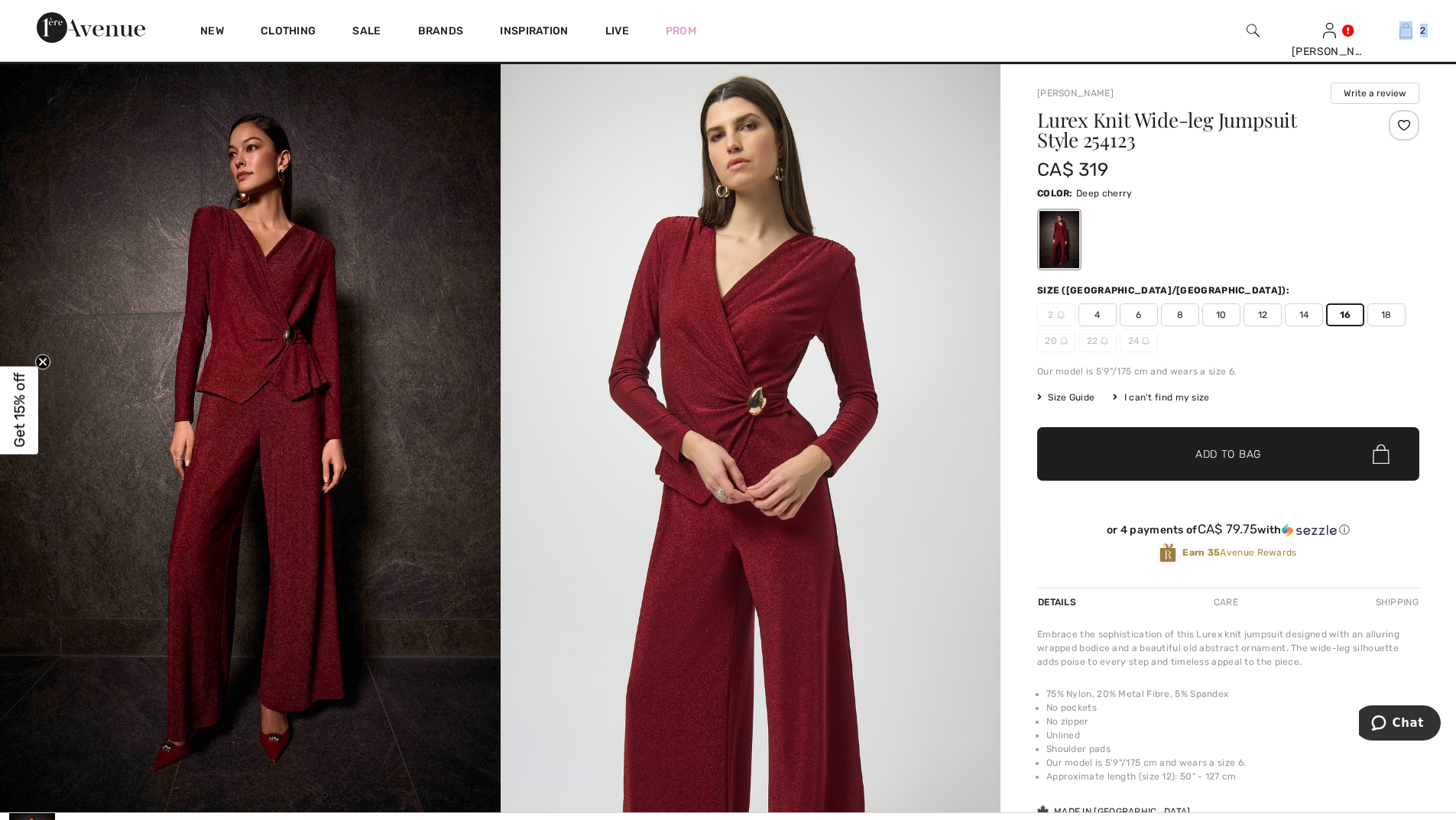
scroll to position [0, 0]
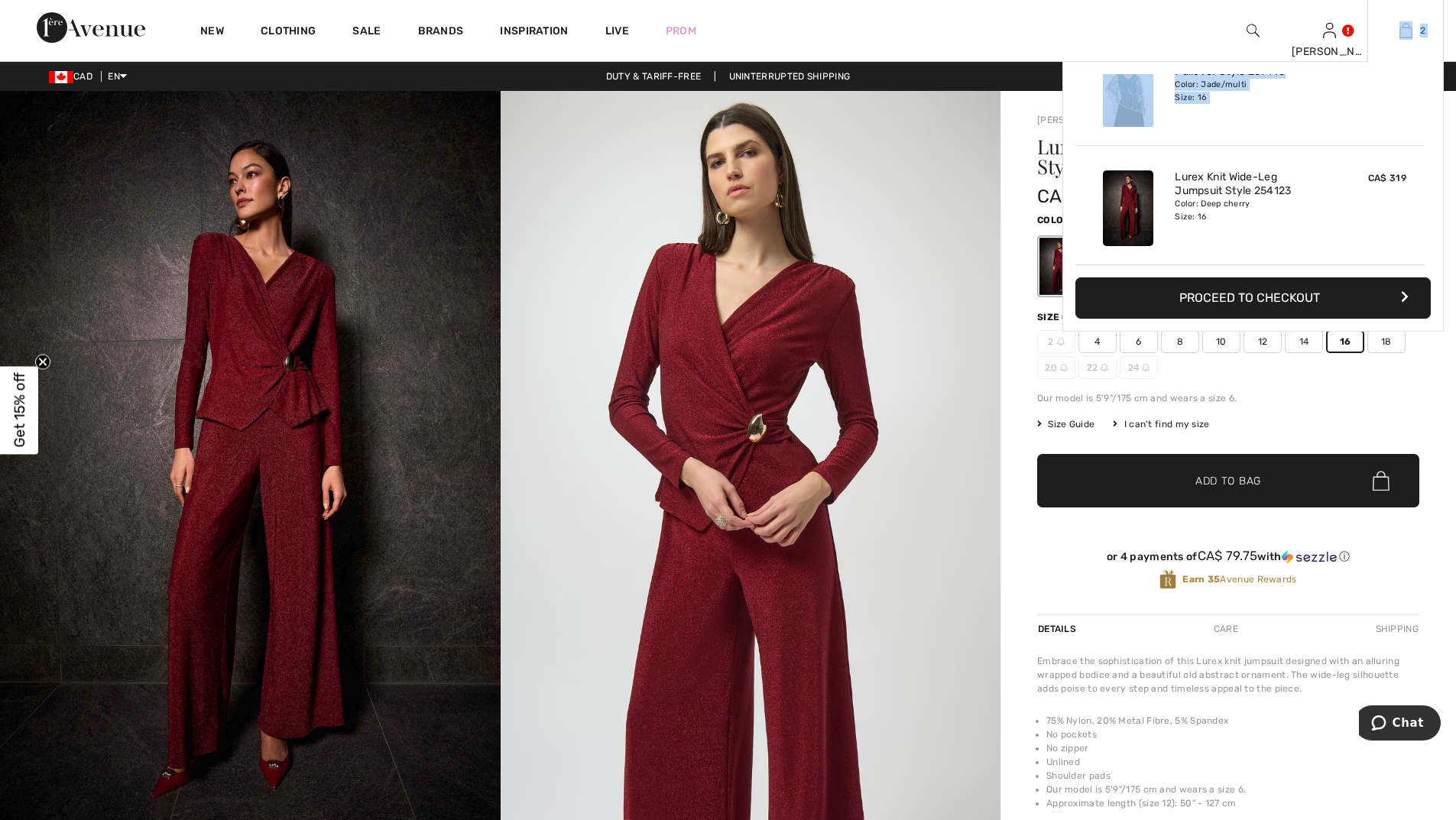
click at [1408, 26] on img at bounding box center [1406, 31] width 13 height 18
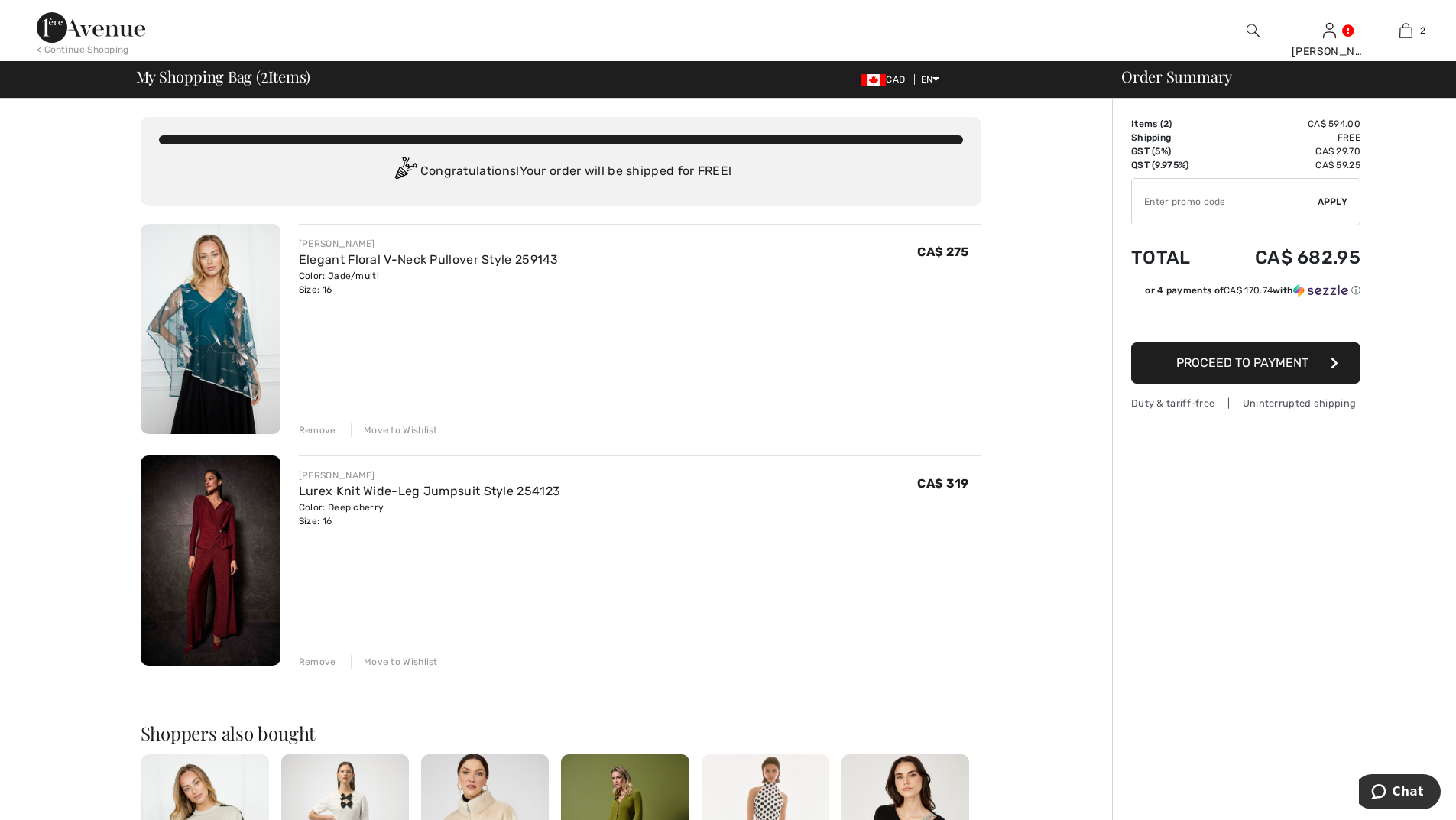
click at [308, 430] on div "Remove" at bounding box center [317, 430] width 38 height 13
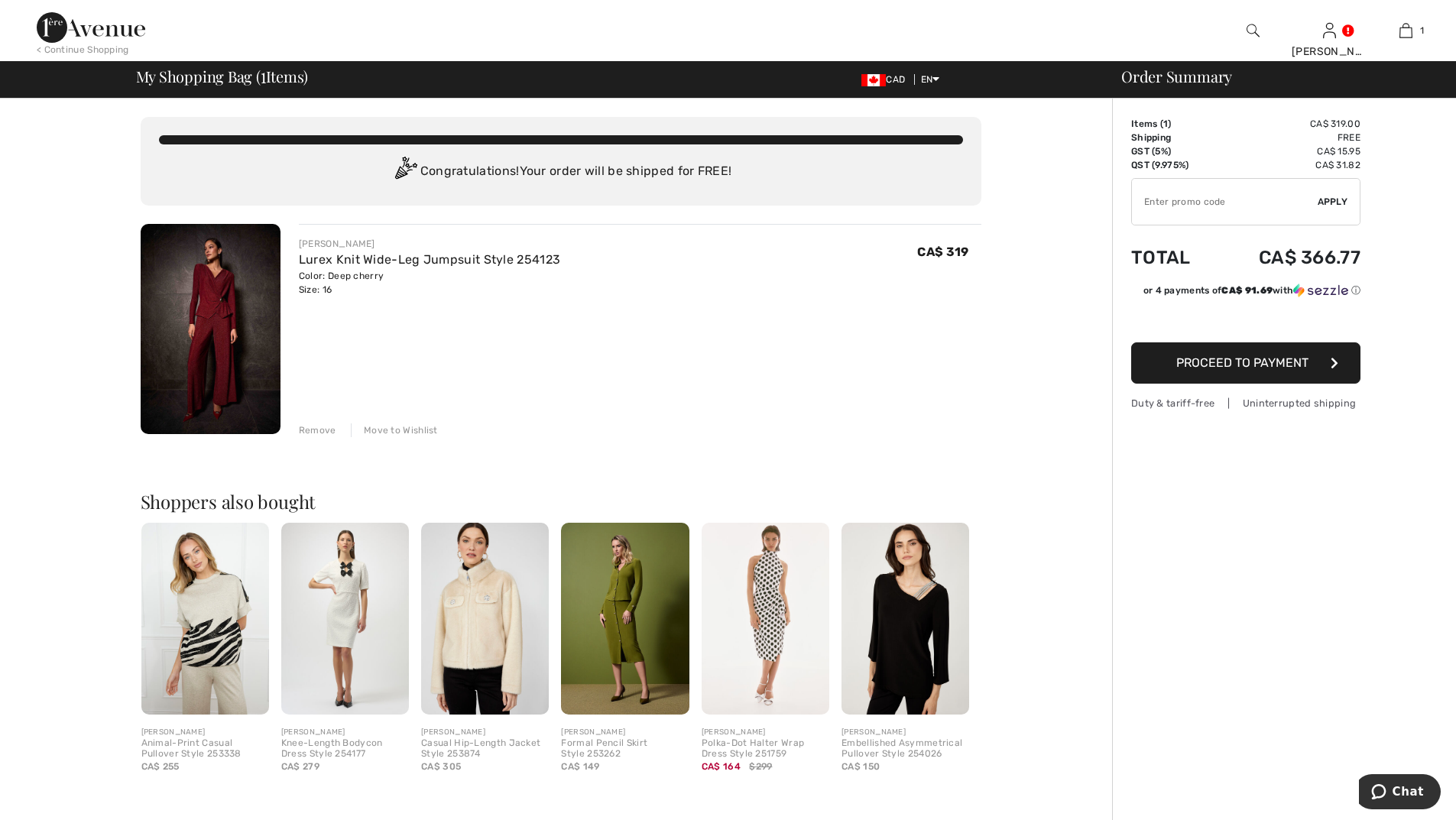
click at [341, 267] on div "Lurex Knit Wide-Leg Jumpsuit Style 254123" at bounding box center [429, 259] width 261 height 18
click at [386, 262] on link "Lurex Knit Wide-Leg Jumpsuit Style 254123" at bounding box center [429, 259] width 261 height 14
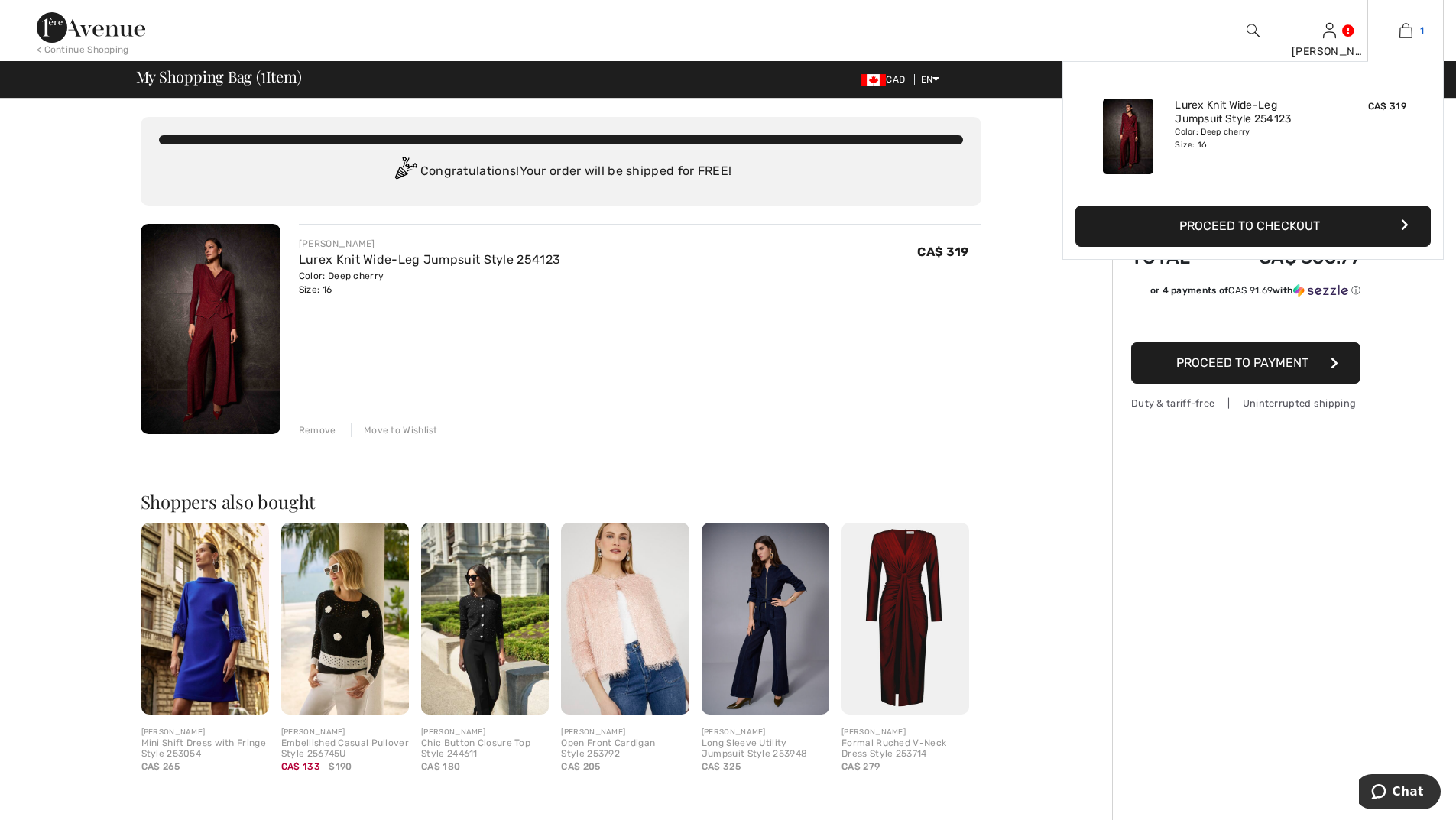
click at [1406, 27] on img at bounding box center [1406, 31] width 13 height 18
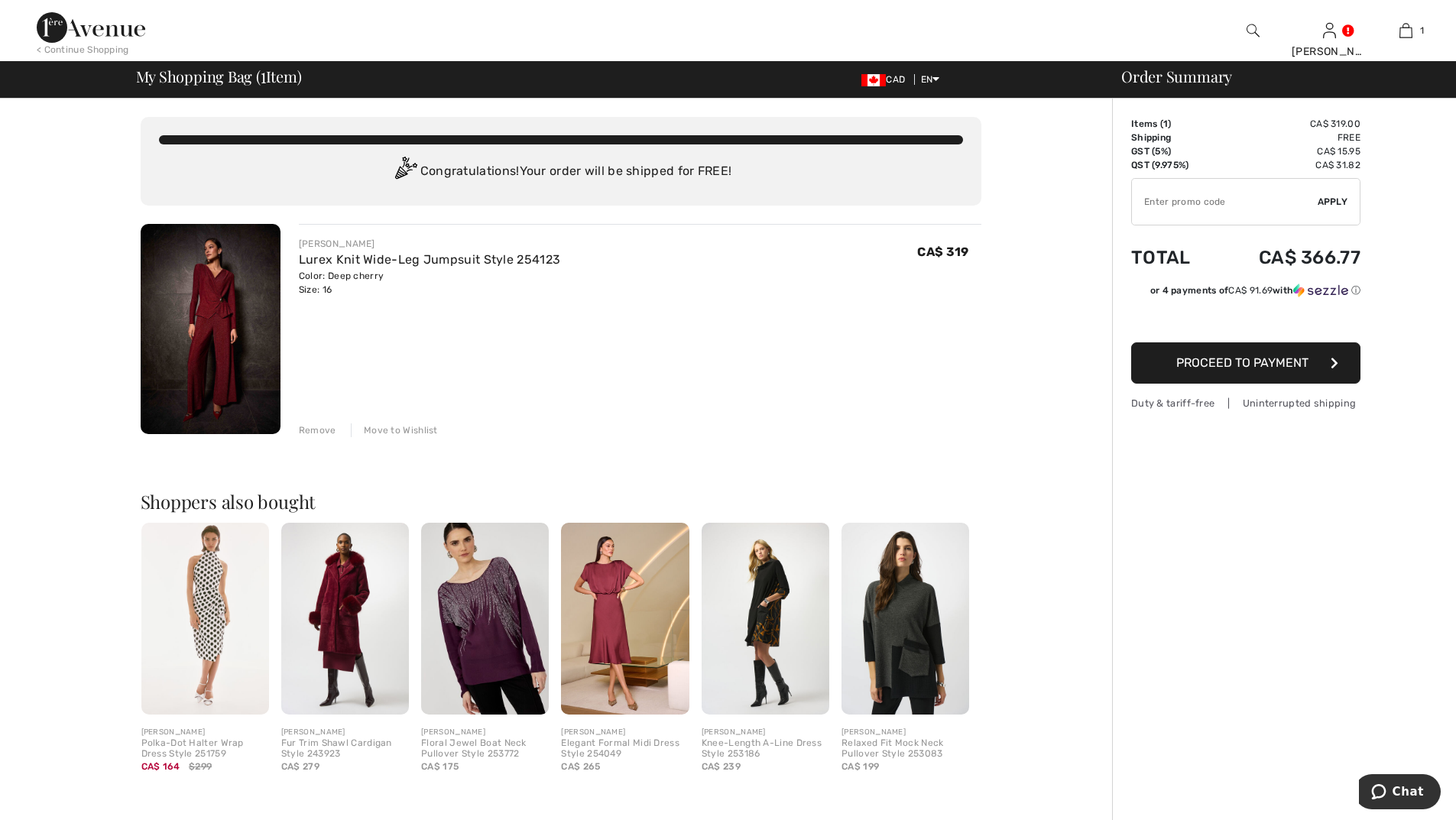
click at [314, 428] on div "Remove" at bounding box center [317, 430] width 38 height 13
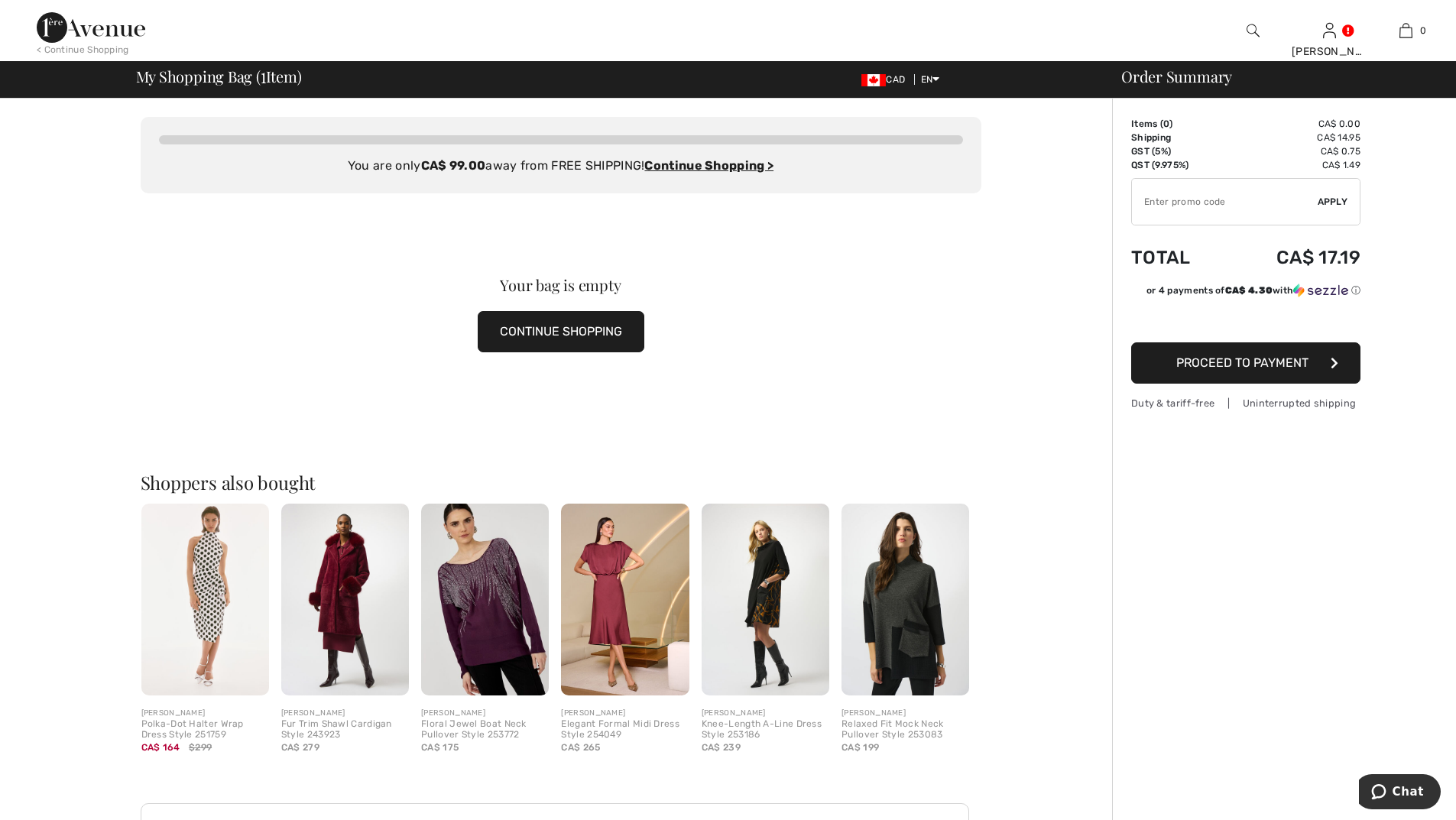
click at [1247, 24] on img at bounding box center [1253, 31] width 13 height 18
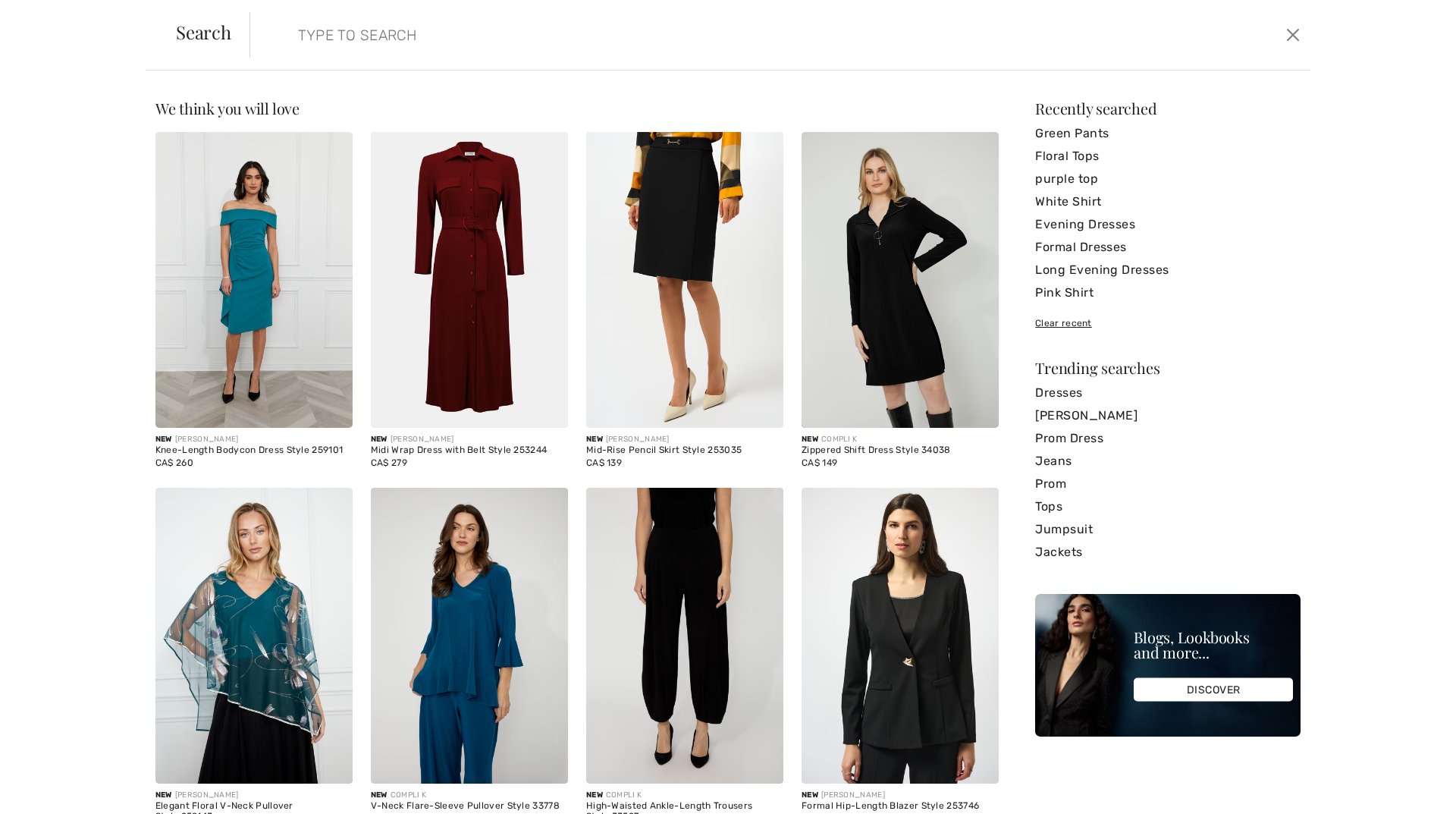
click at [247, 594] on img at bounding box center [254, 635] width 197 height 296
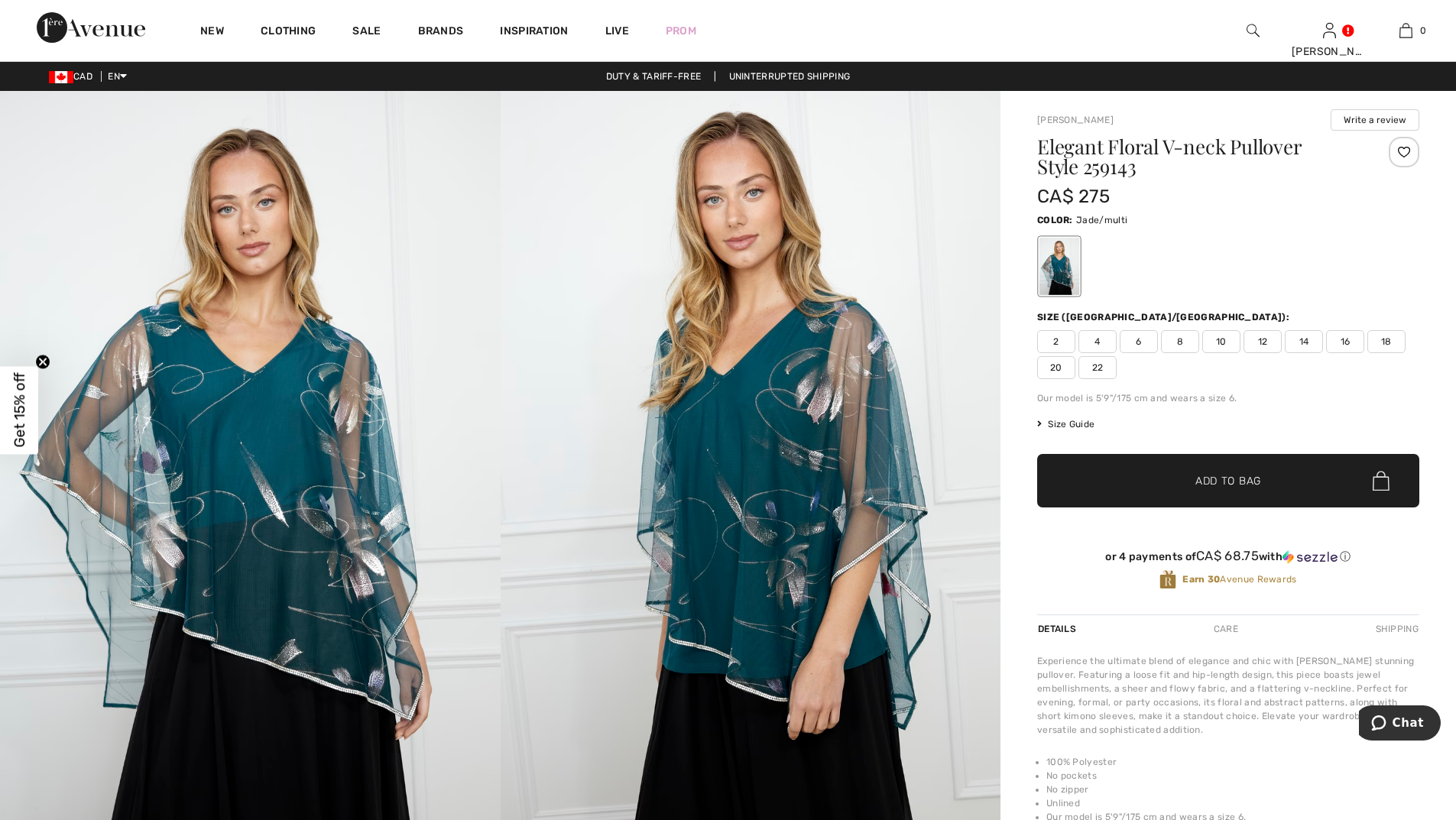
click at [1350, 335] on span "16" at bounding box center [1345, 341] width 38 height 23
click at [1209, 488] on span "Add to Bag" at bounding box center [1227, 480] width 66 height 16
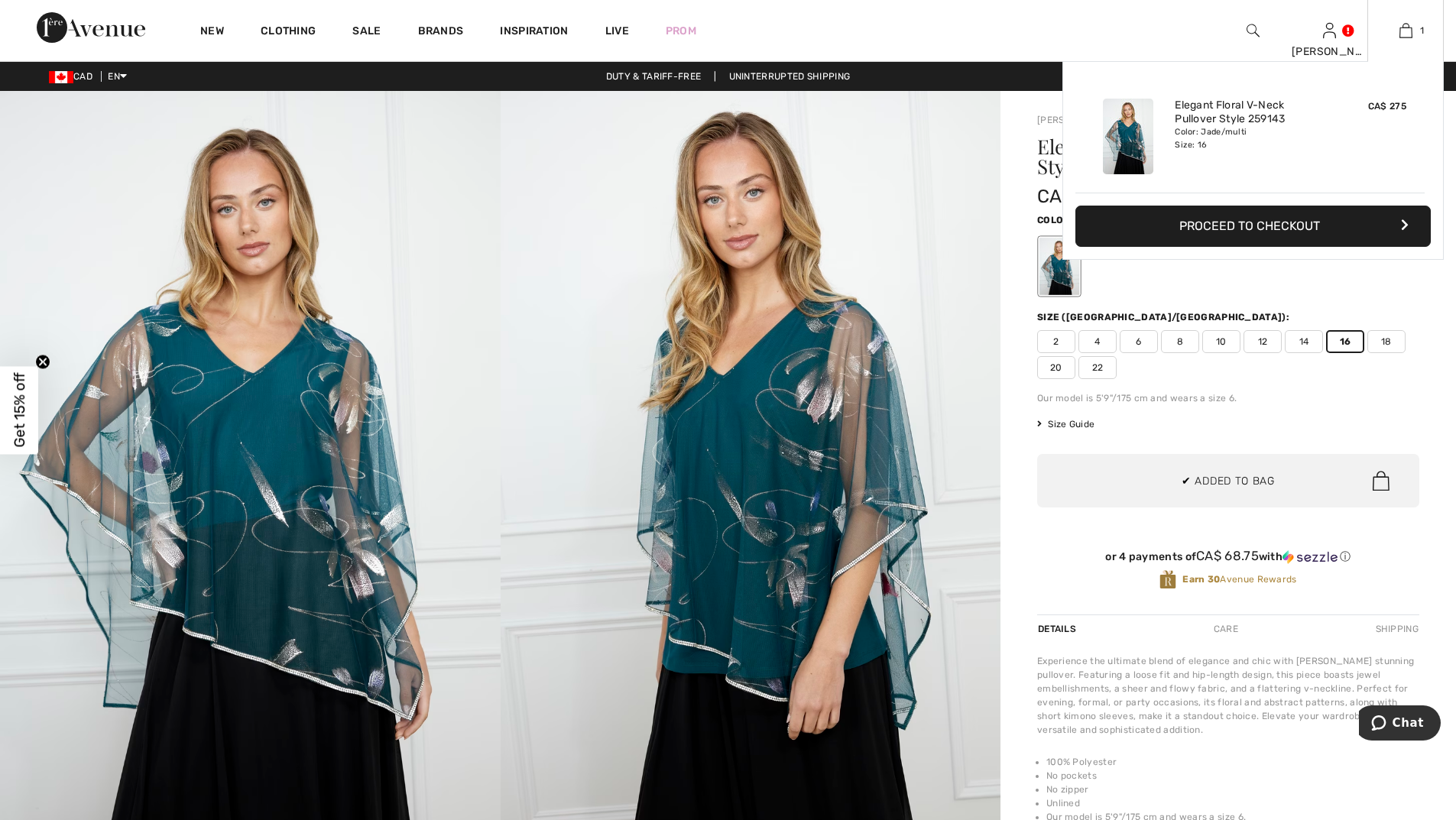
click at [1268, 229] on button "Proceed to Checkout" at bounding box center [1253, 225] width 355 height 41
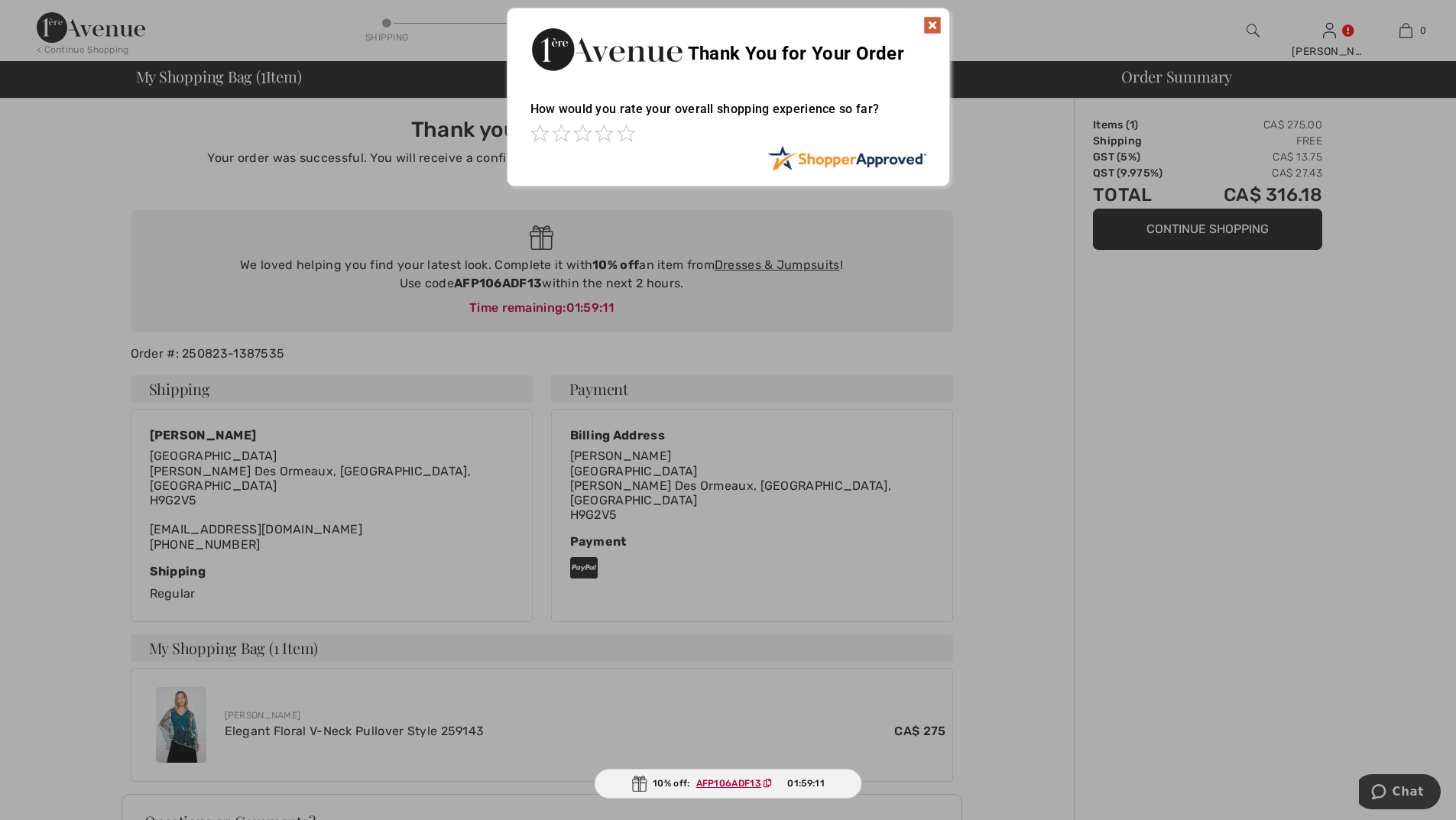
click at [930, 20] on img at bounding box center [932, 25] width 18 height 18
